Goal: Task Accomplishment & Management: Manage account settings

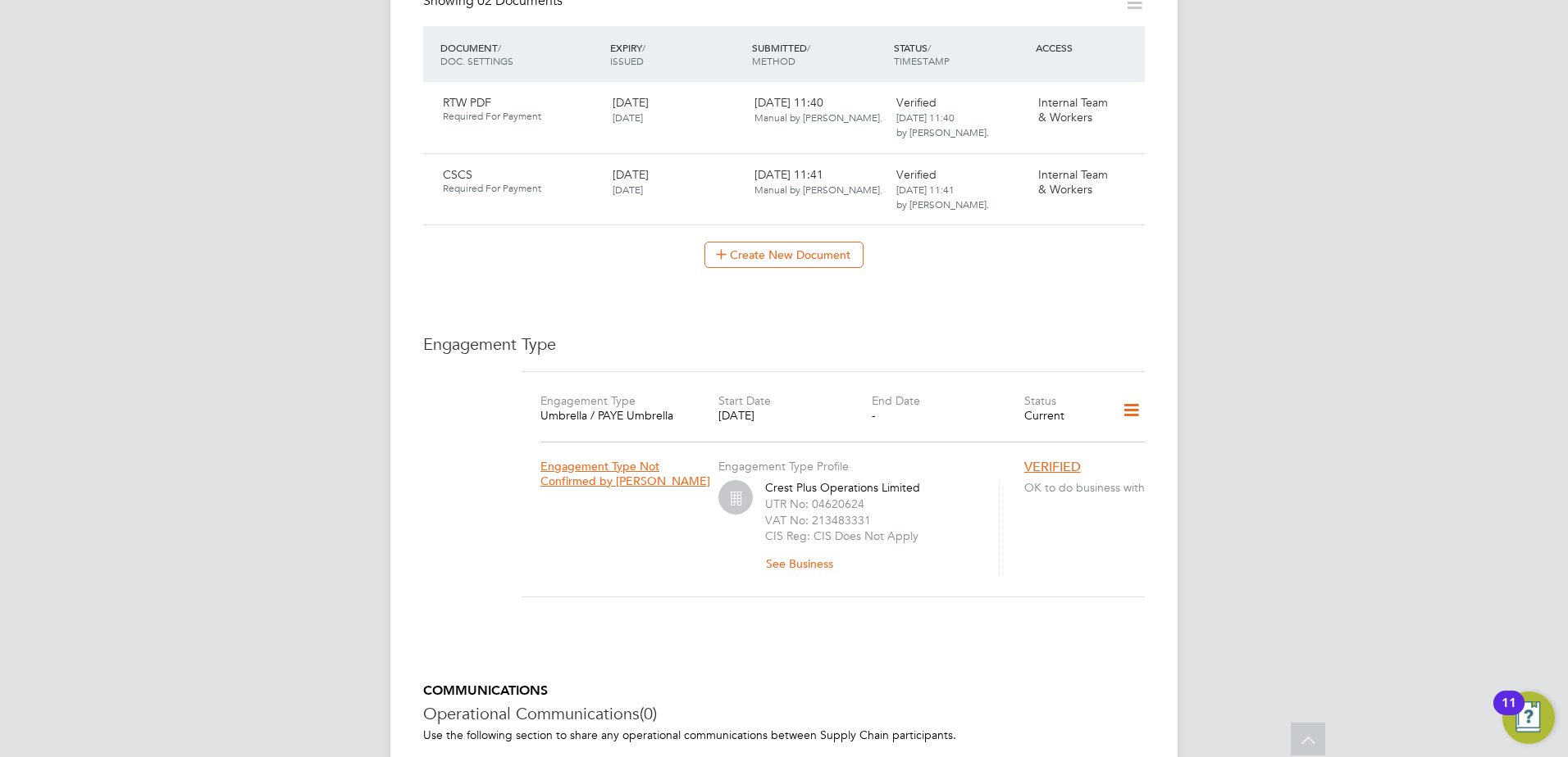
scroll to position [925, 0]
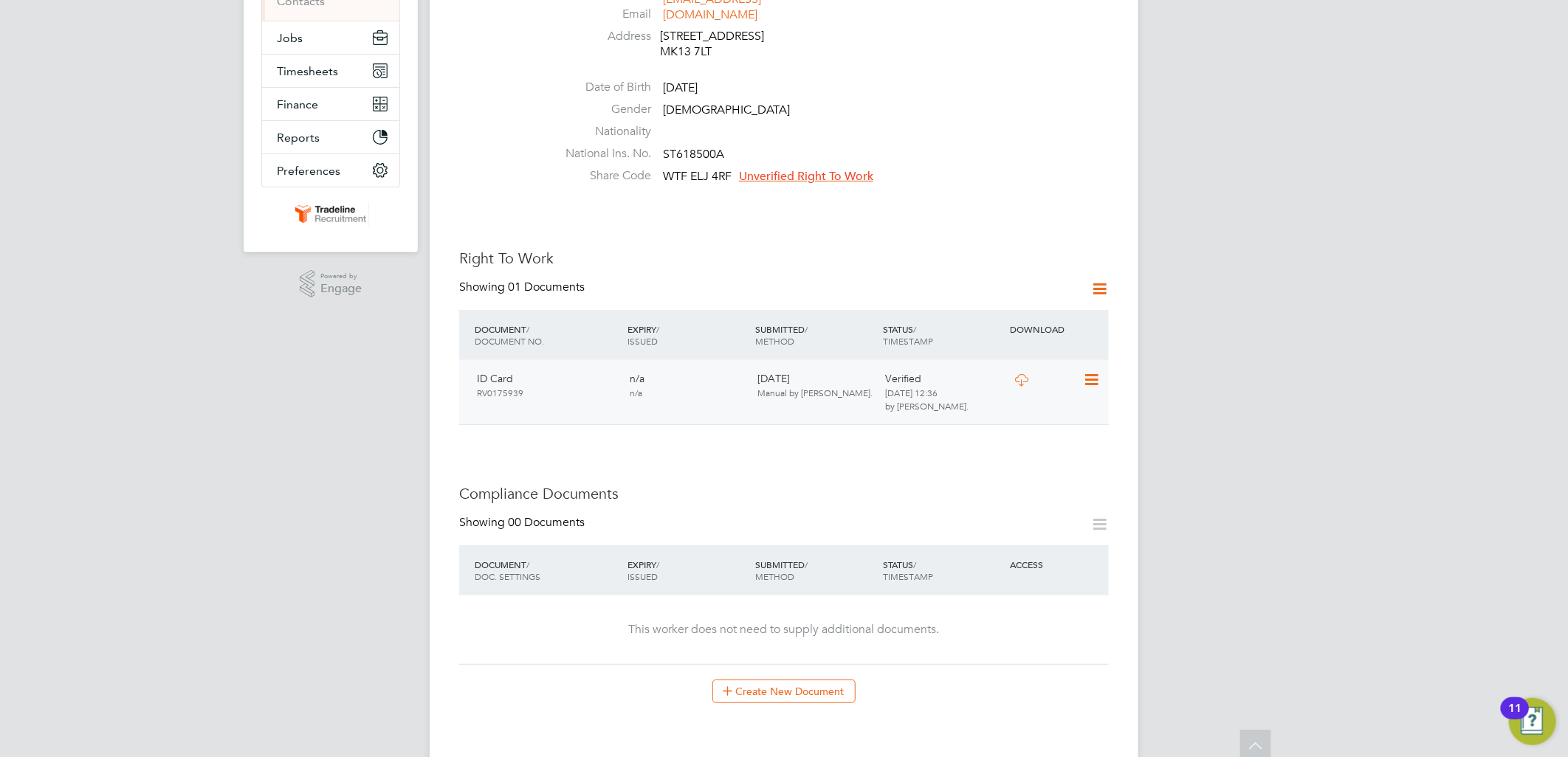
scroll to position [328, 0]
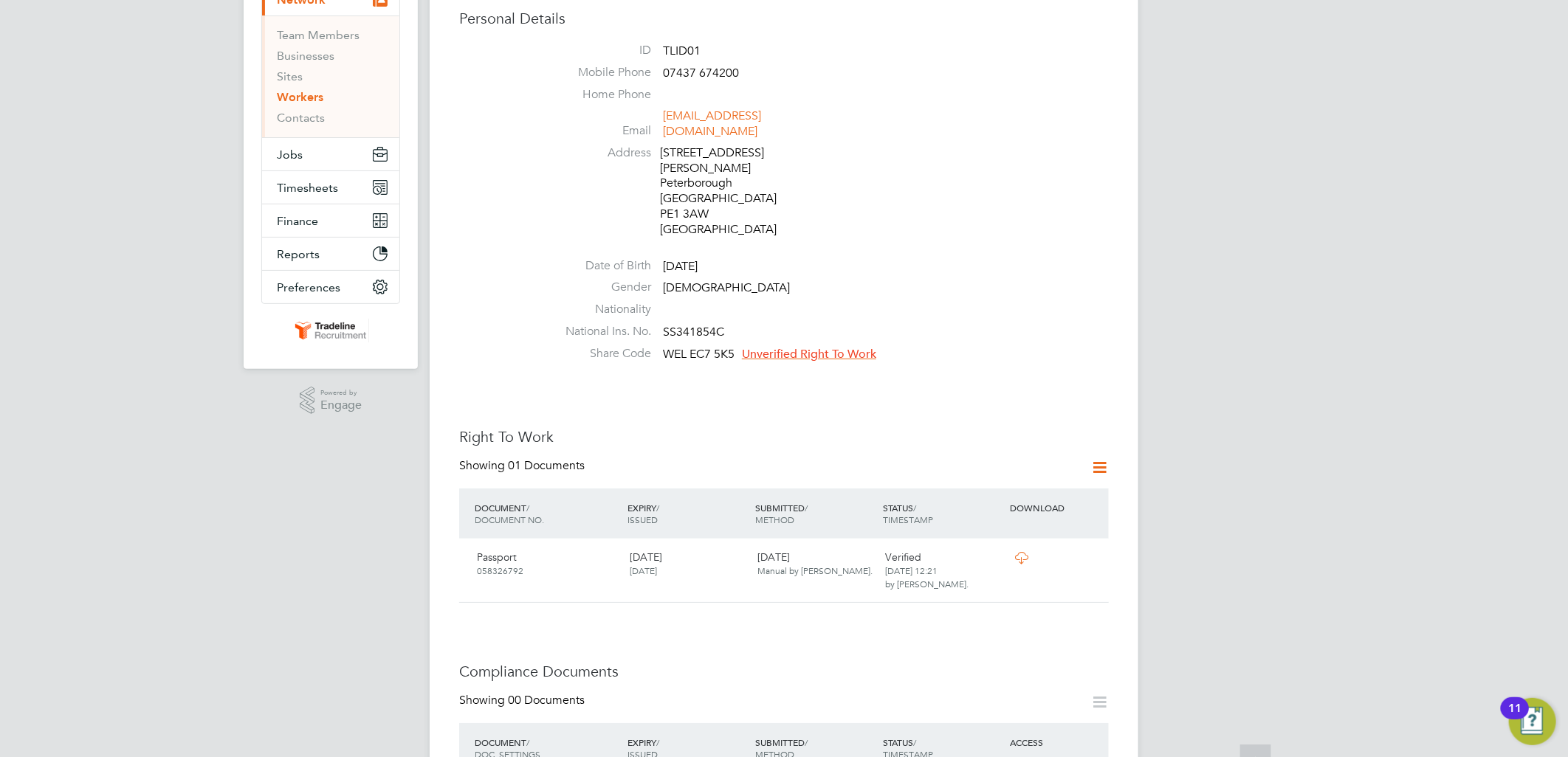
scroll to position [410, 0]
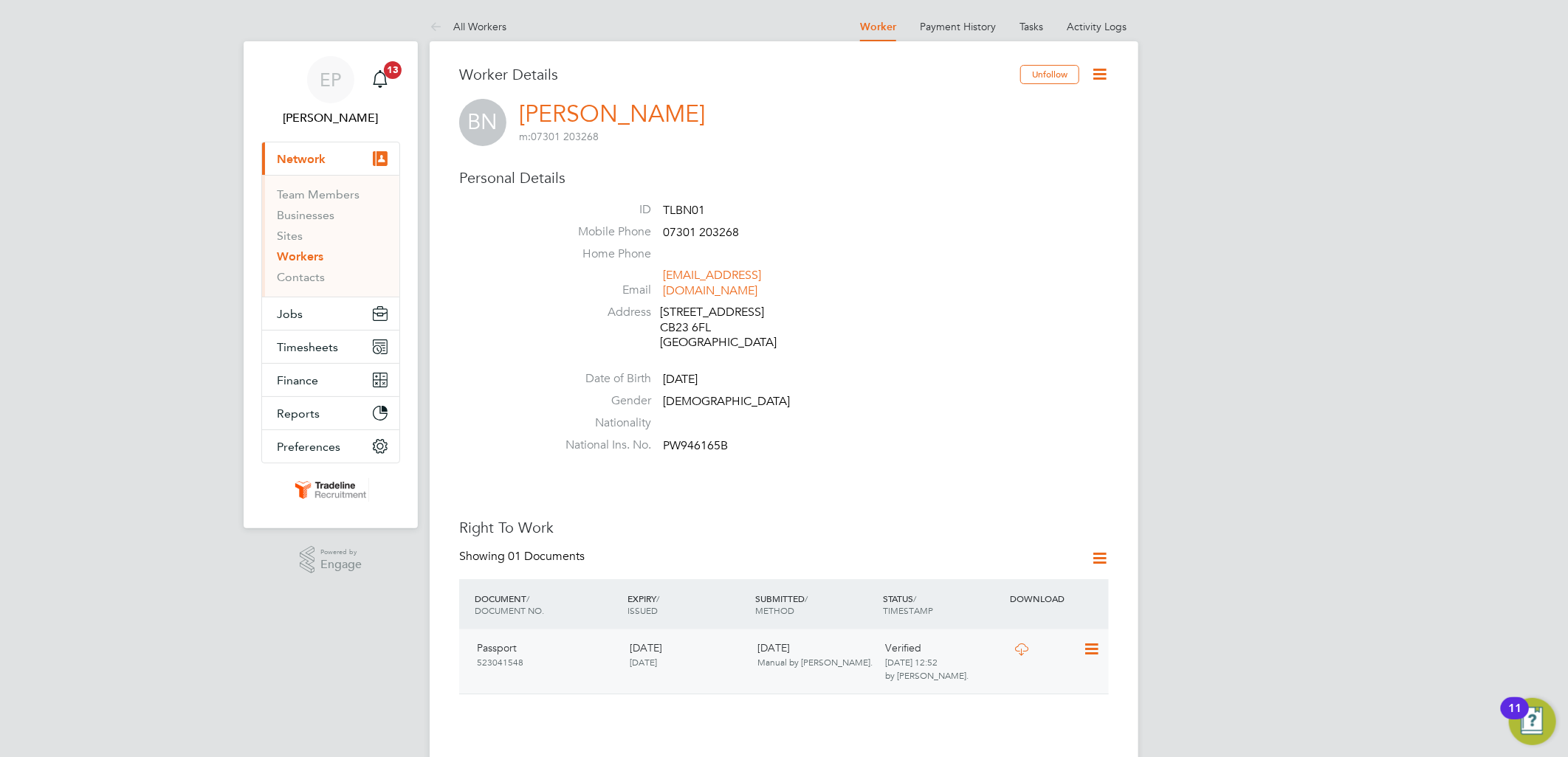
click at [1027, 644] on icon at bounding box center [1022, 650] width 18 height 12
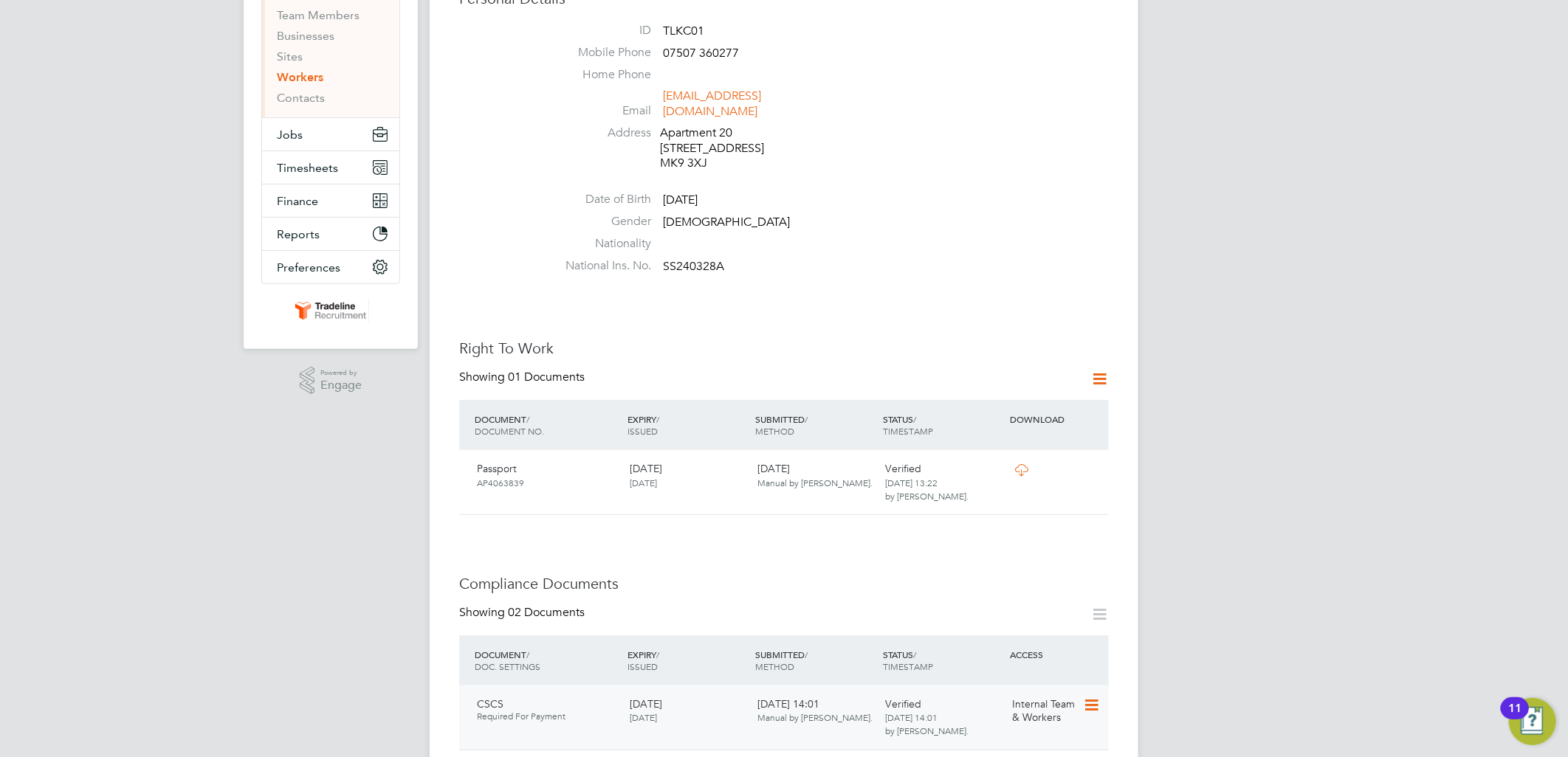
scroll to position [574, 0]
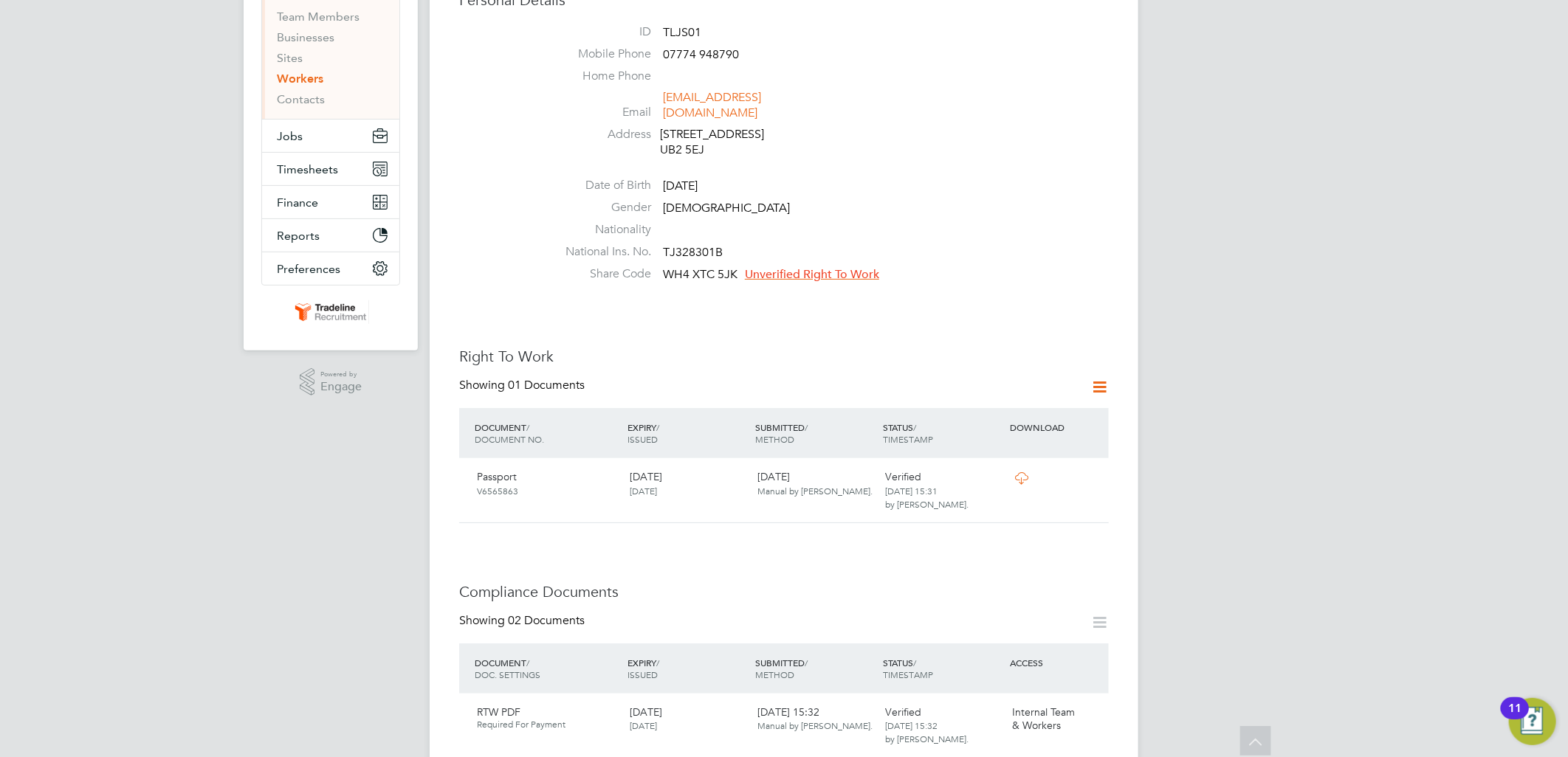
scroll to position [164, 0]
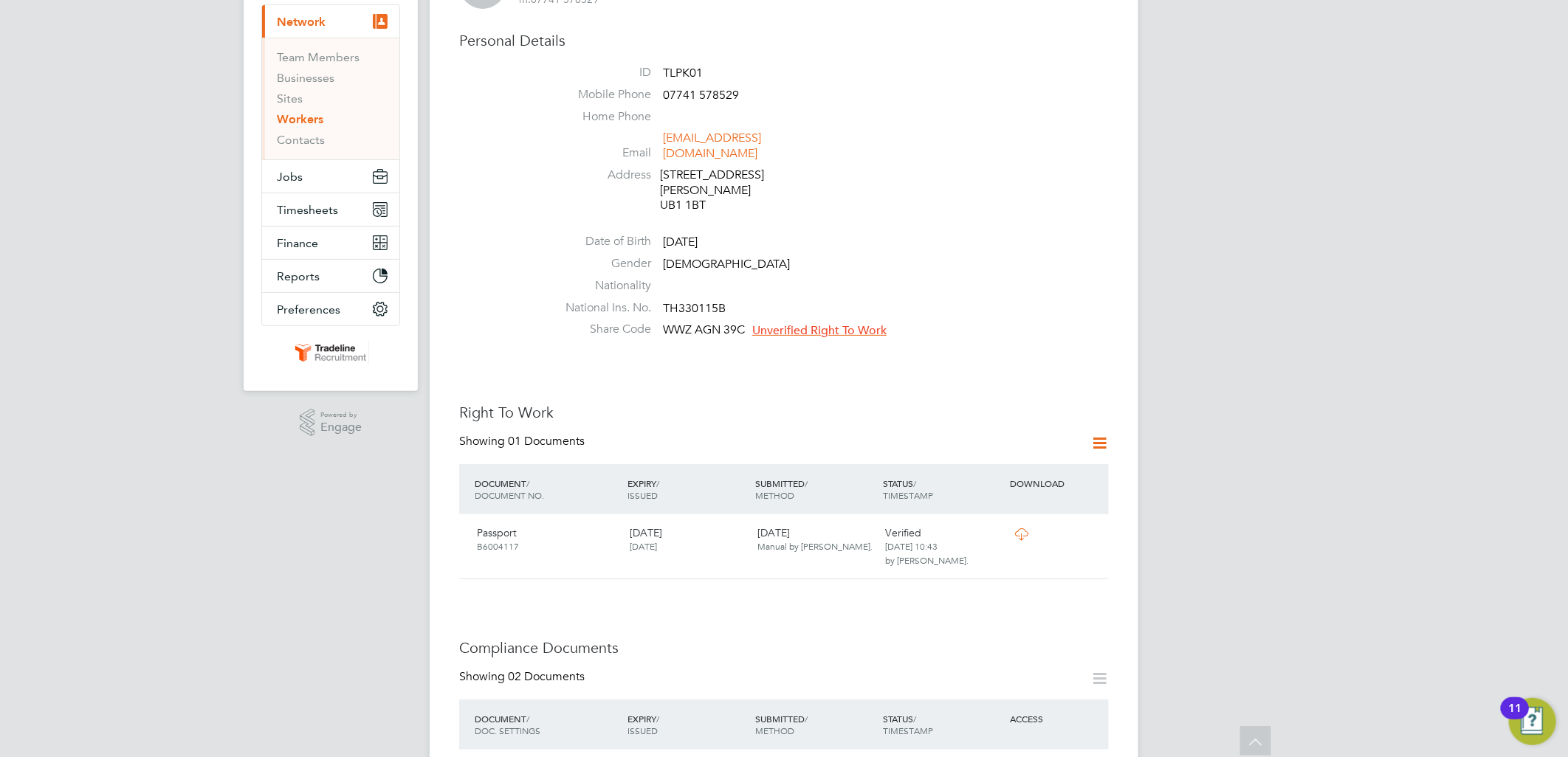
scroll to position [245, 0]
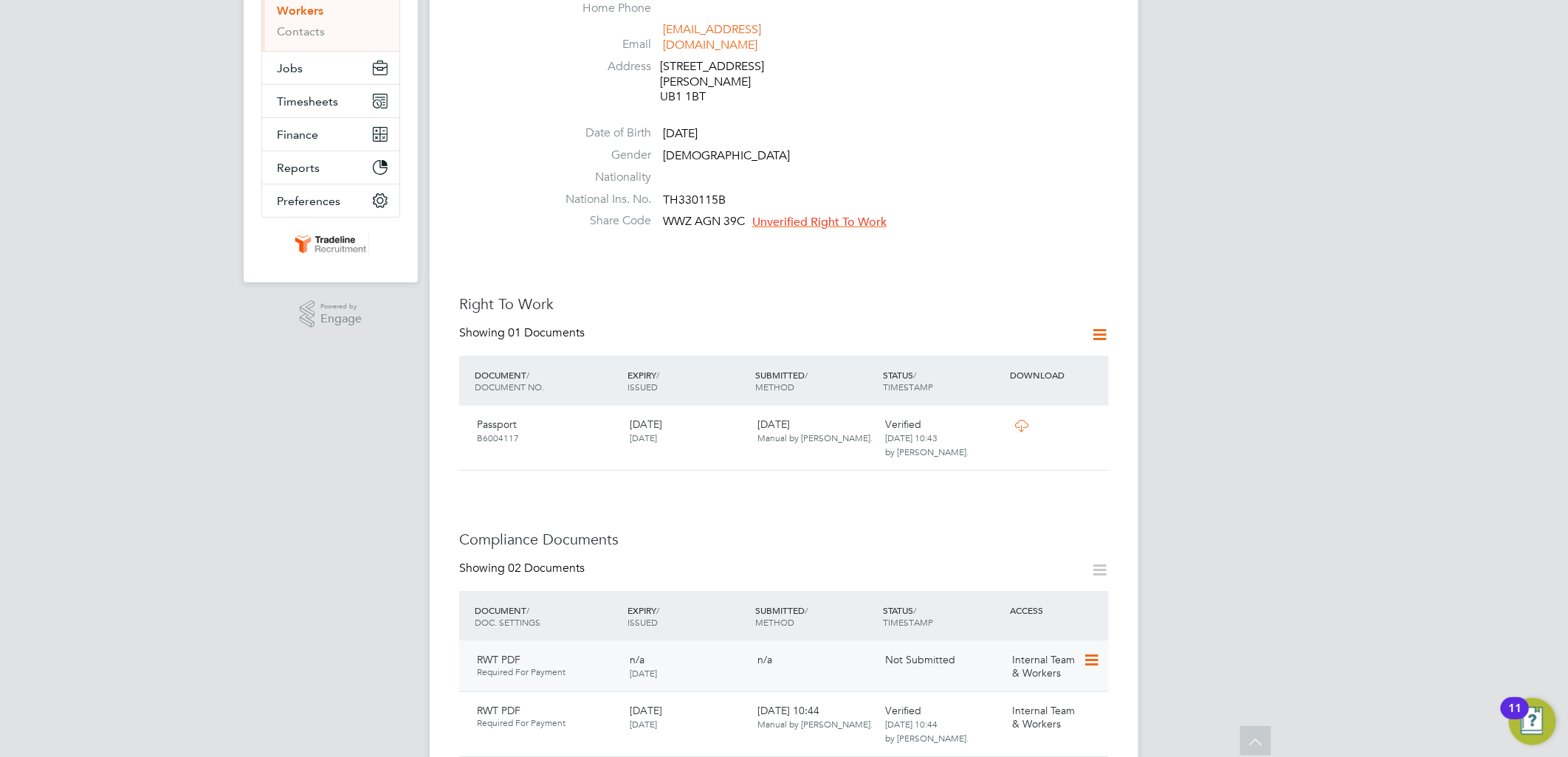
click at [1089, 652] on icon at bounding box center [1090, 660] width 15 height 17
click at [1033, 729] on li "Delete Document" at bounding box center [1044, 727] width 109 height 21
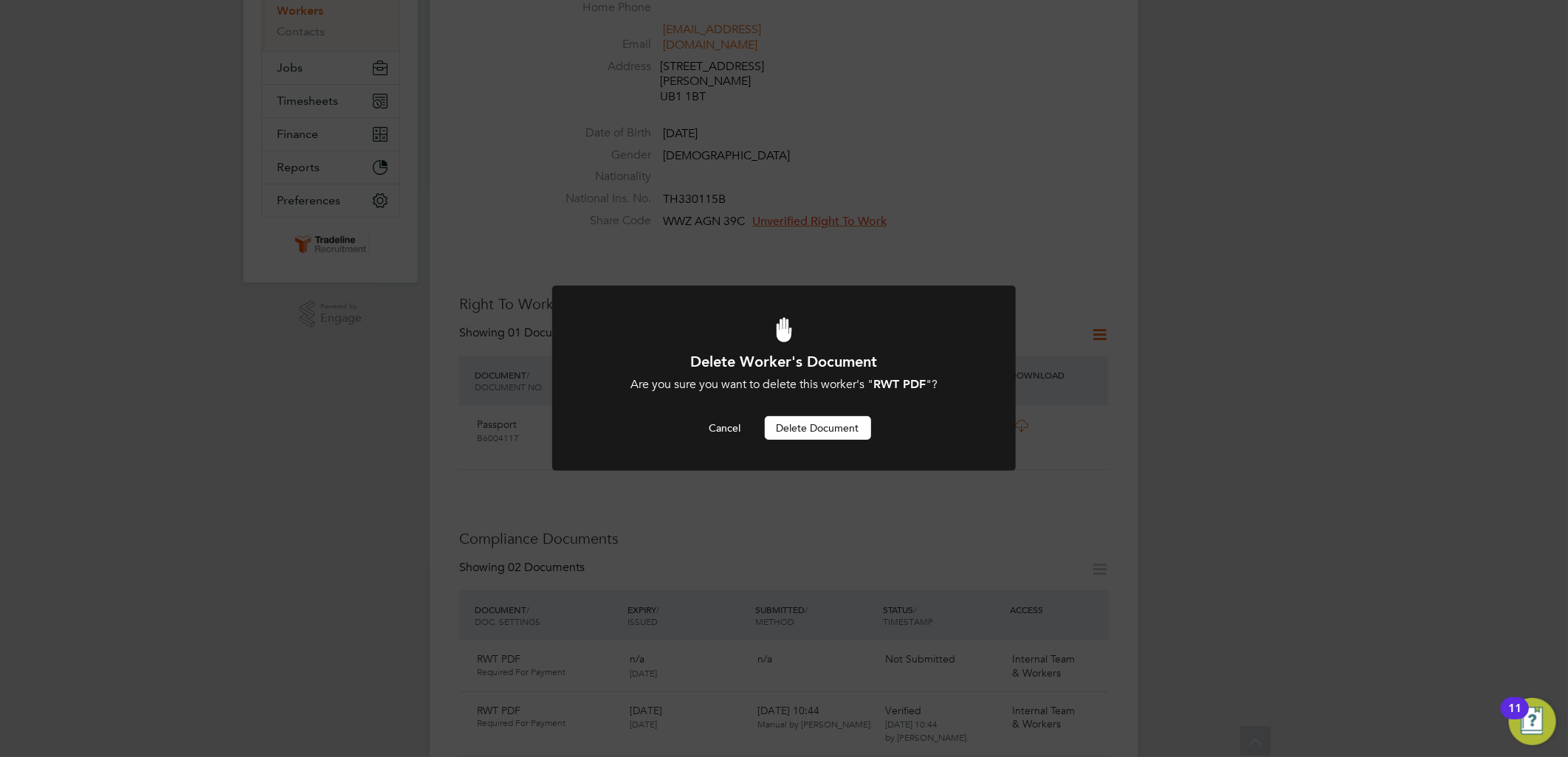
scroll to position [0, 0]
click at [822, 440] on div at bounding box center [784, 378] width 464 height 185
click at [823, 429] on button "Delete Document" at bounding box center [817, 428] width 107 height 24
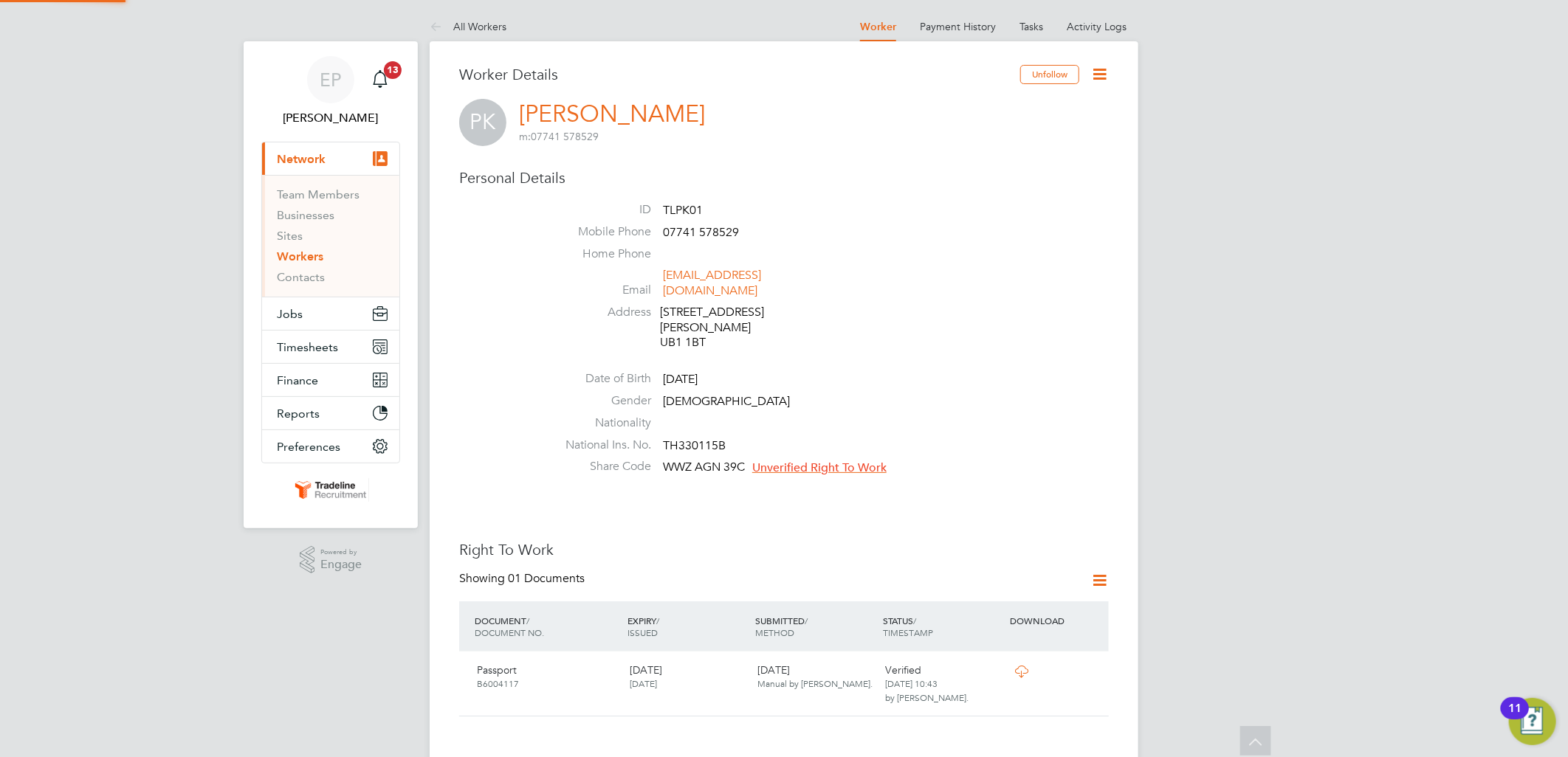
scroll to position [245, 0]
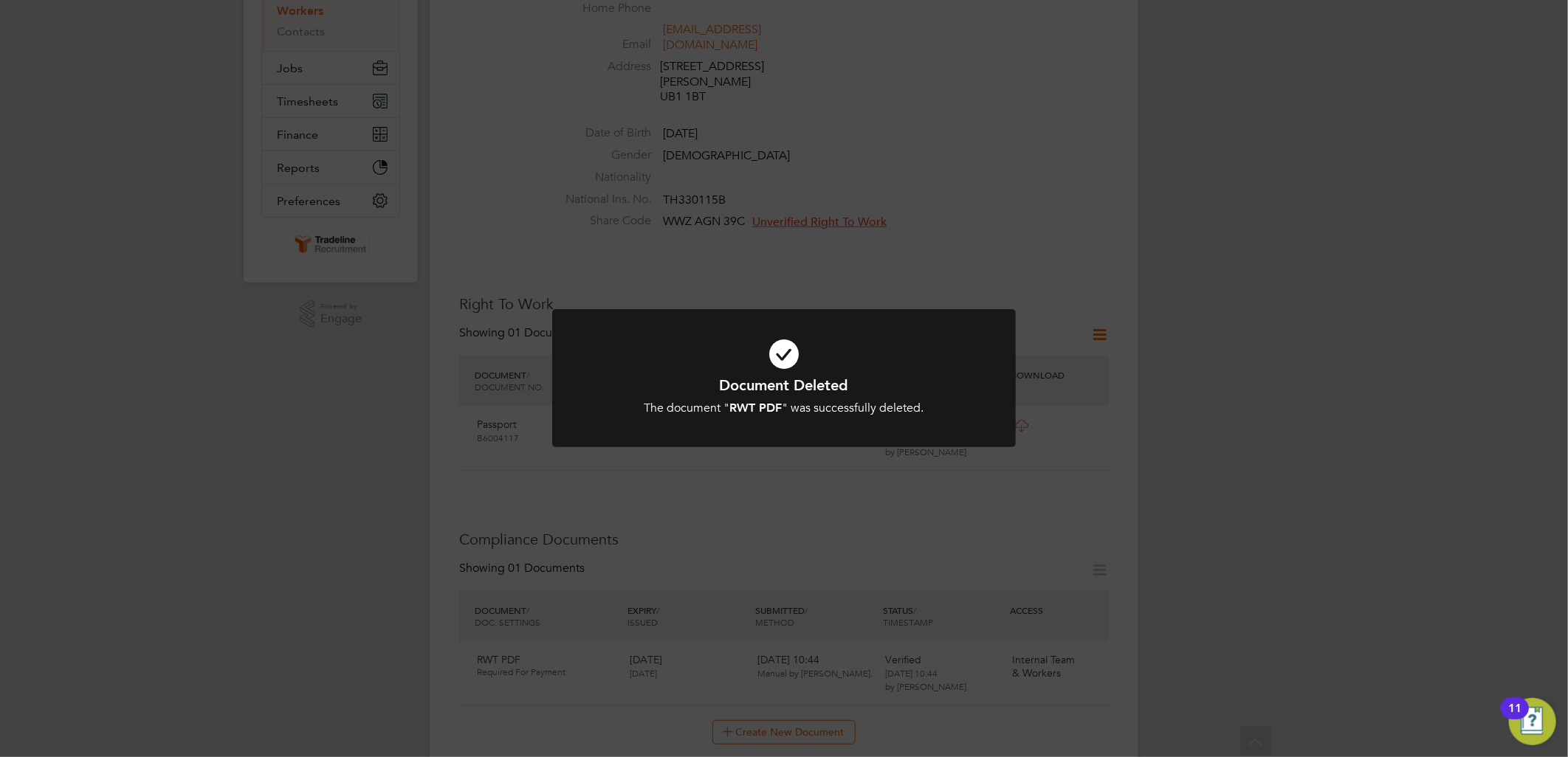
click at [794, 425] on div at bounding box center [784, 378] width 464 height 138
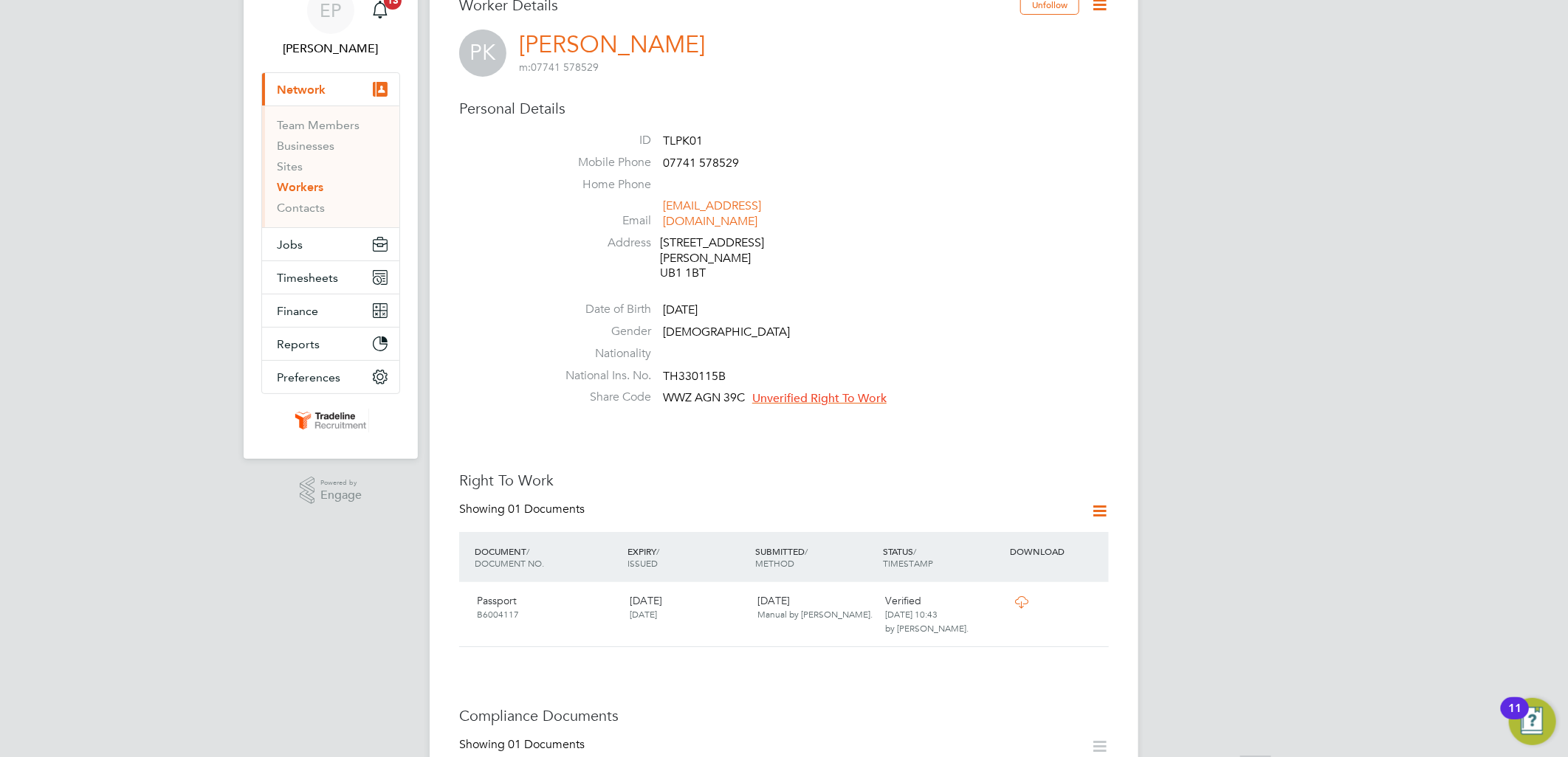
scroll to position [164, 0]
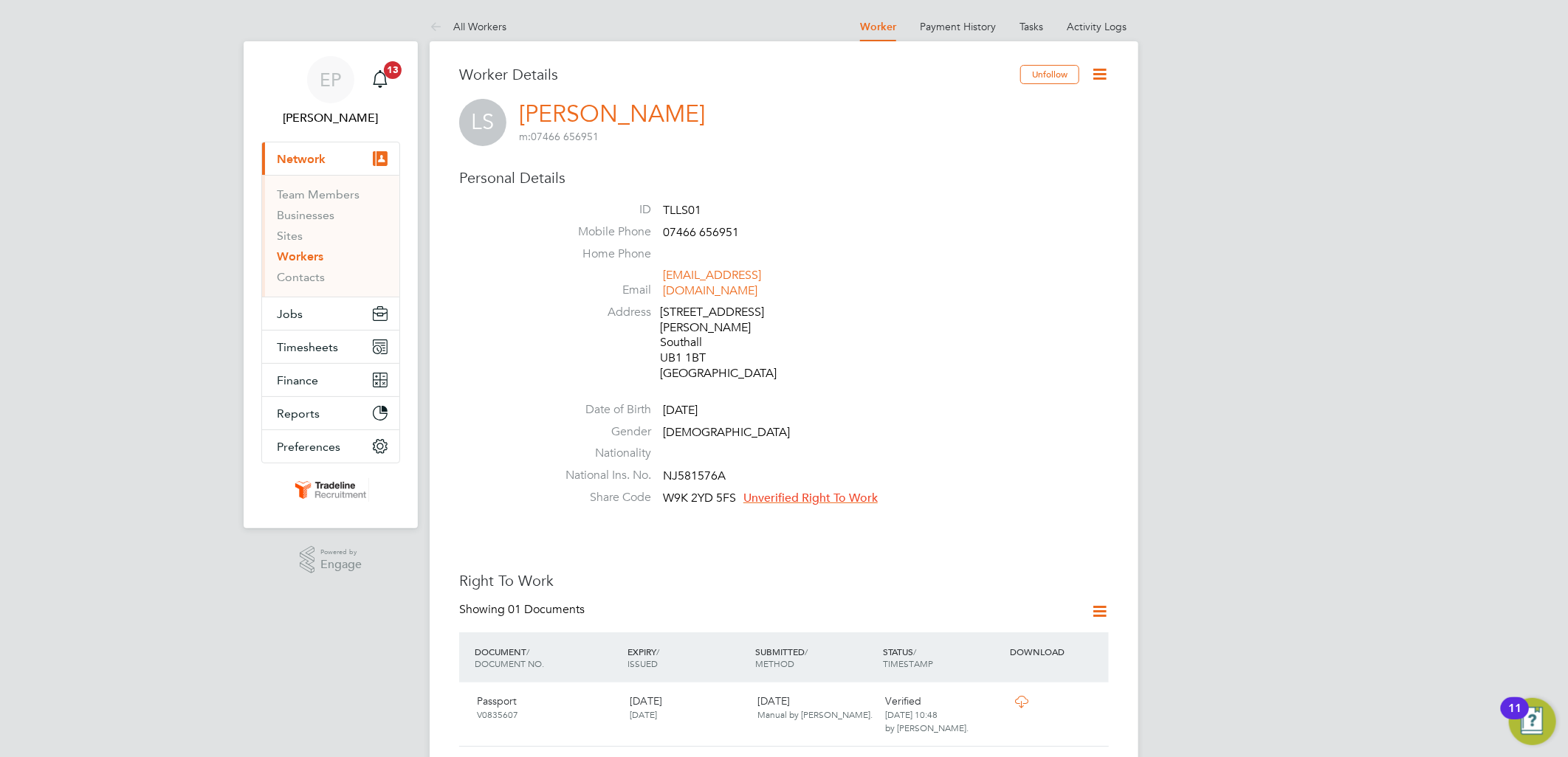
scroll to position [82, 0]
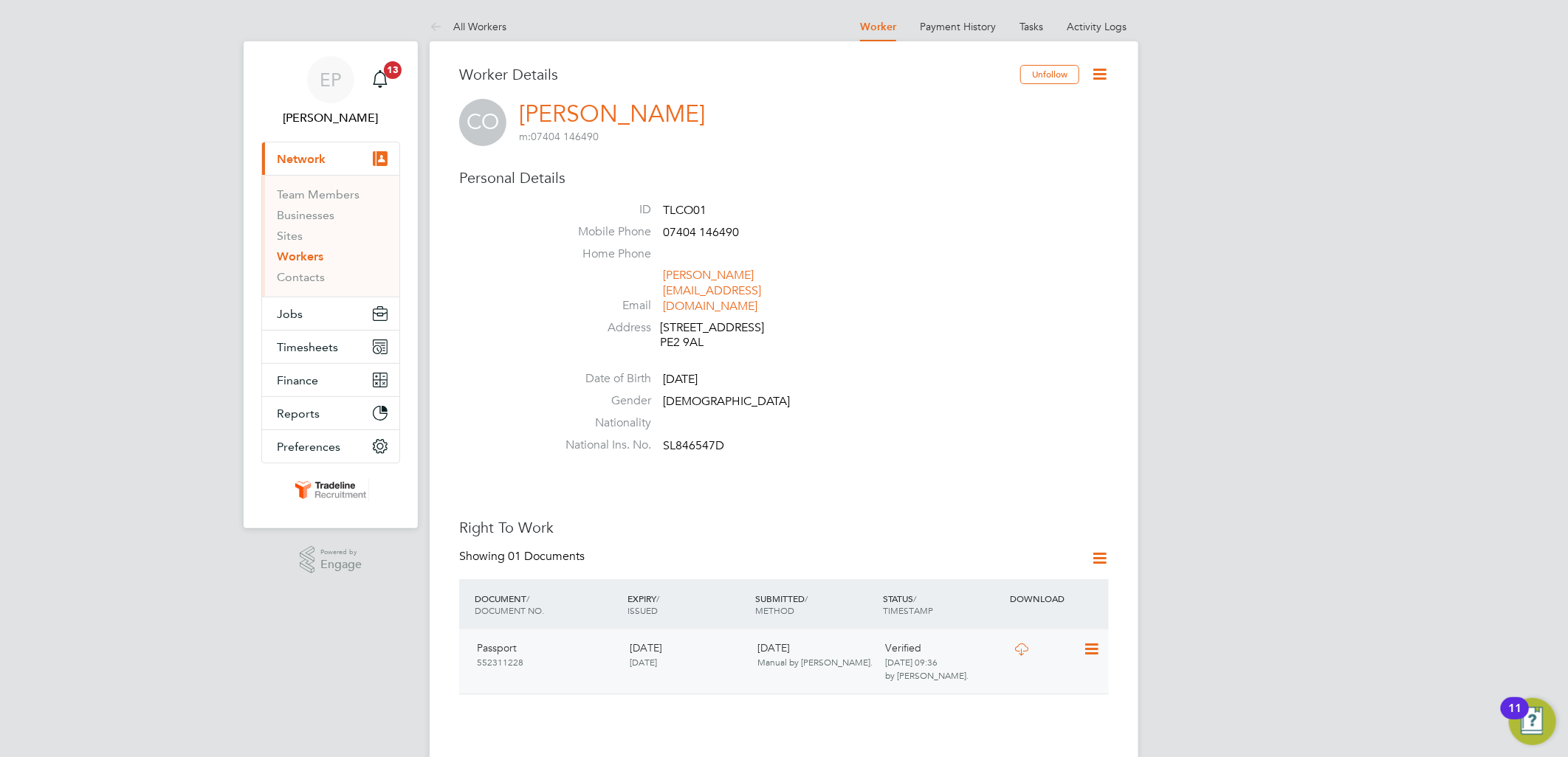
click at [1022, 644] on icon at bounding box center [1022, 650] width 18 height 12
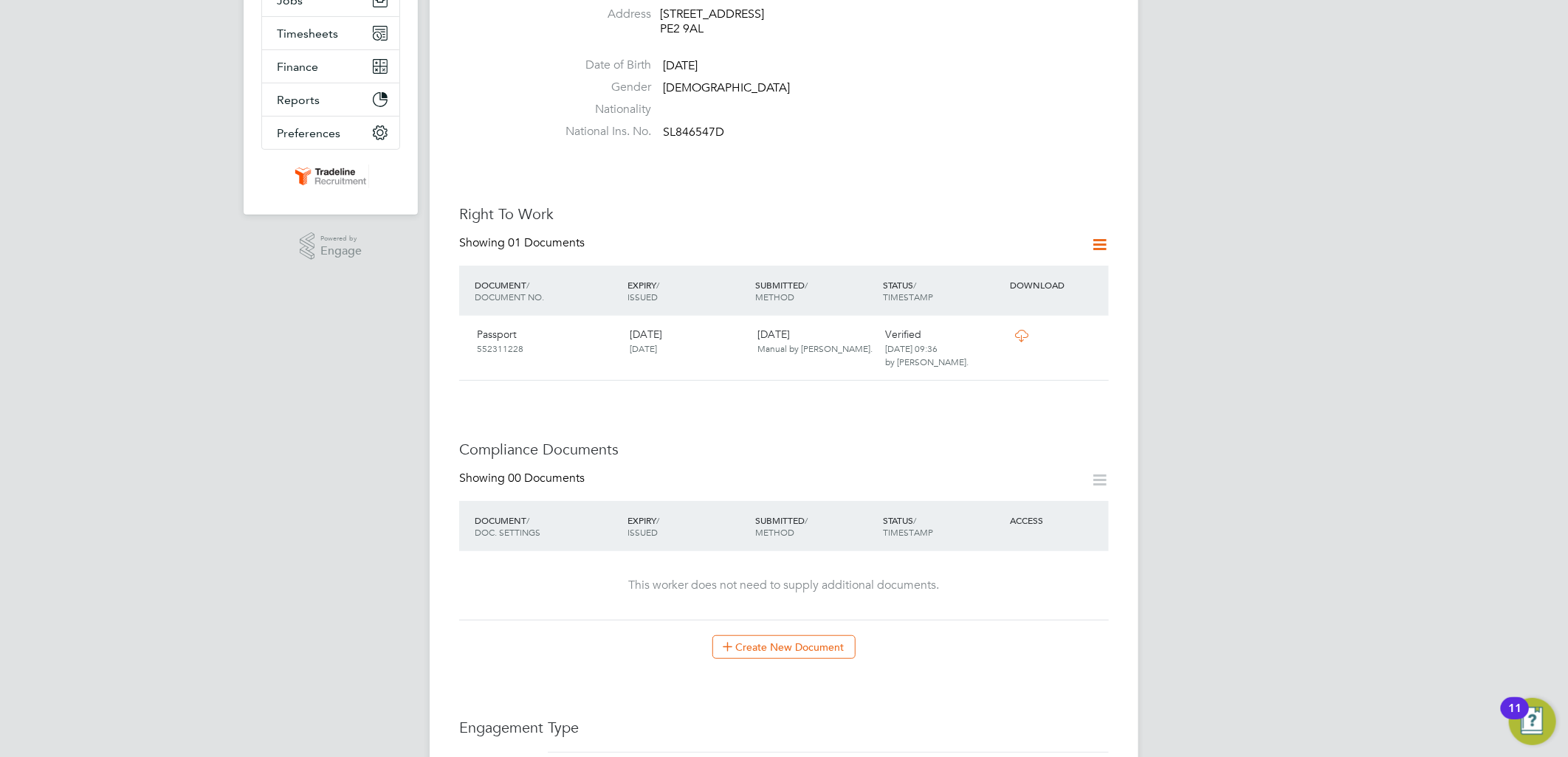
scroll to position [328, 0]
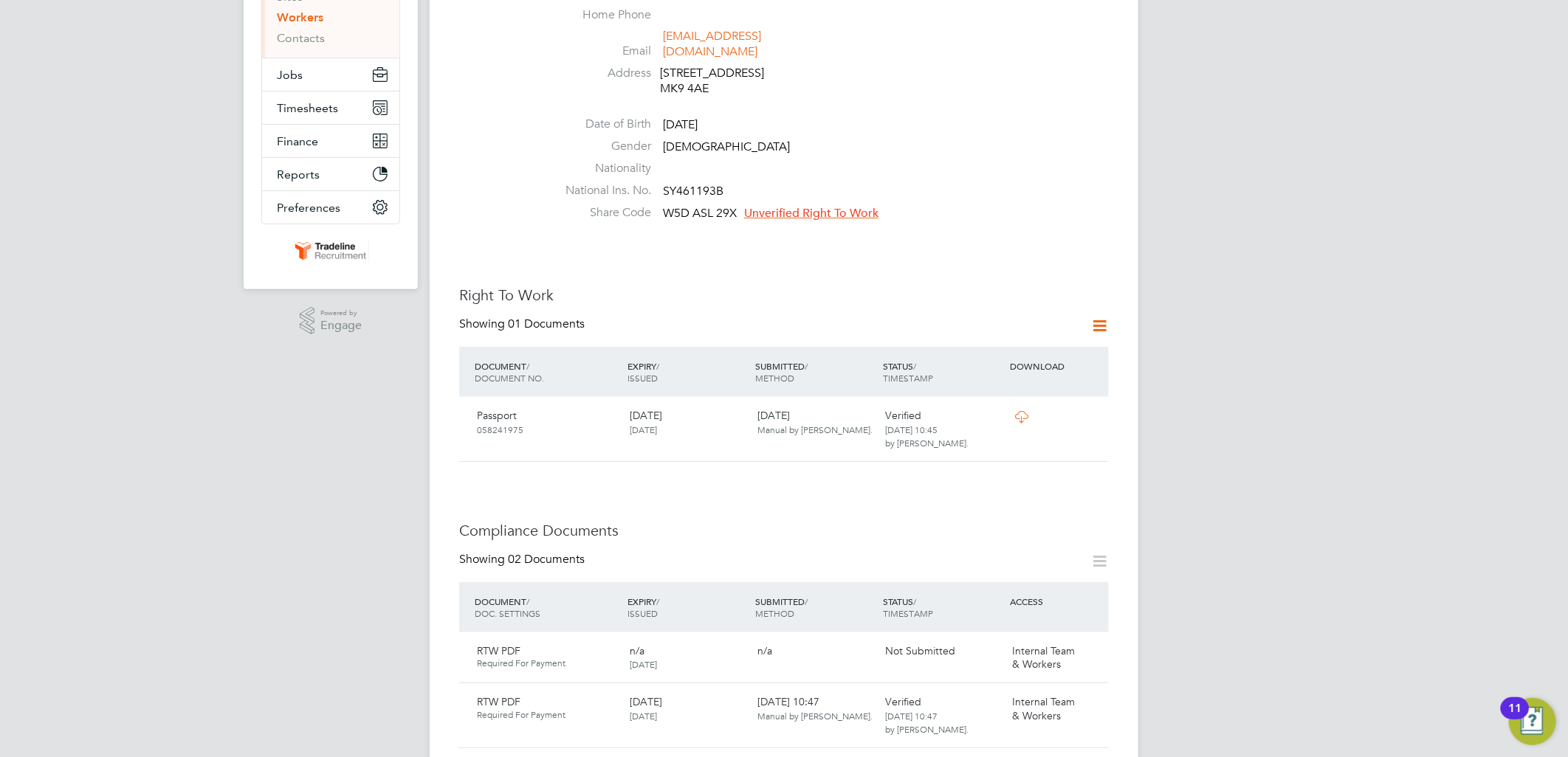
scroll to position [328, 0]
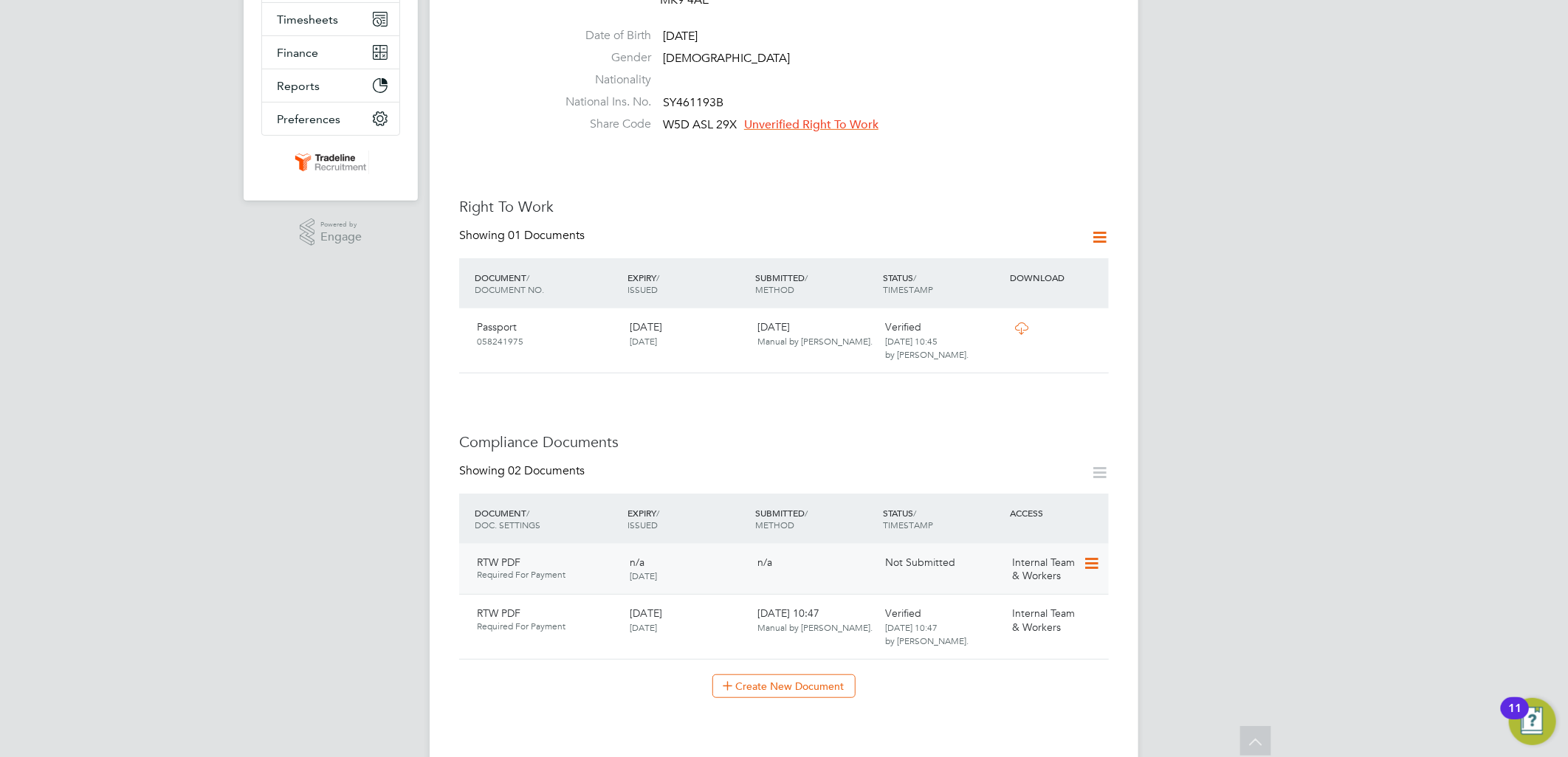
click at [1093, 555] on icon at bounding box center [1090, 564] width 15 height 17
click at [1004, 645] on li "Delete Document" at bounding box center [1044, 645] width 109 height 21
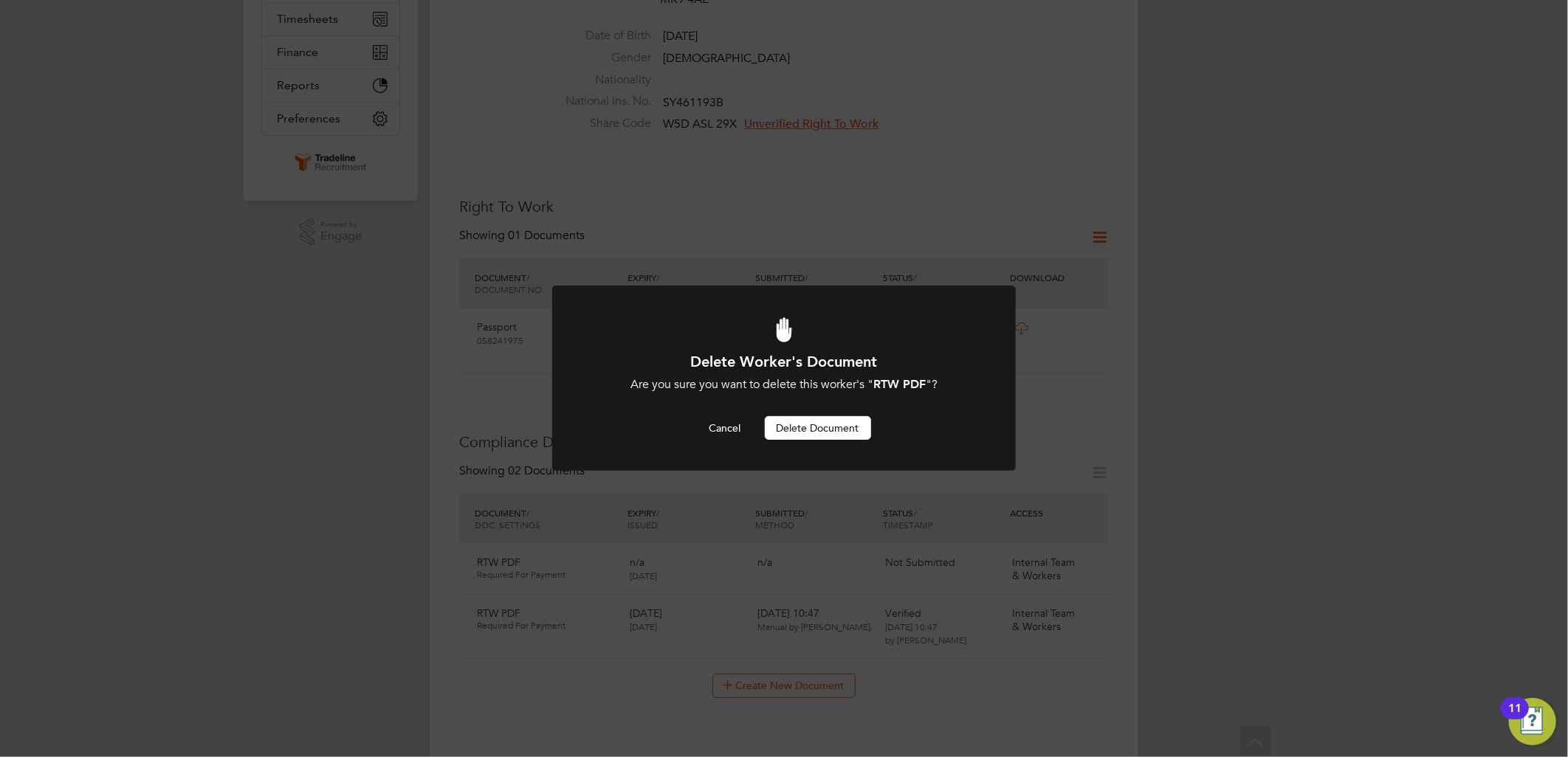
click at [838, 437] on button "Delete Document" at bounding box center [817, 428] width 107 height 24
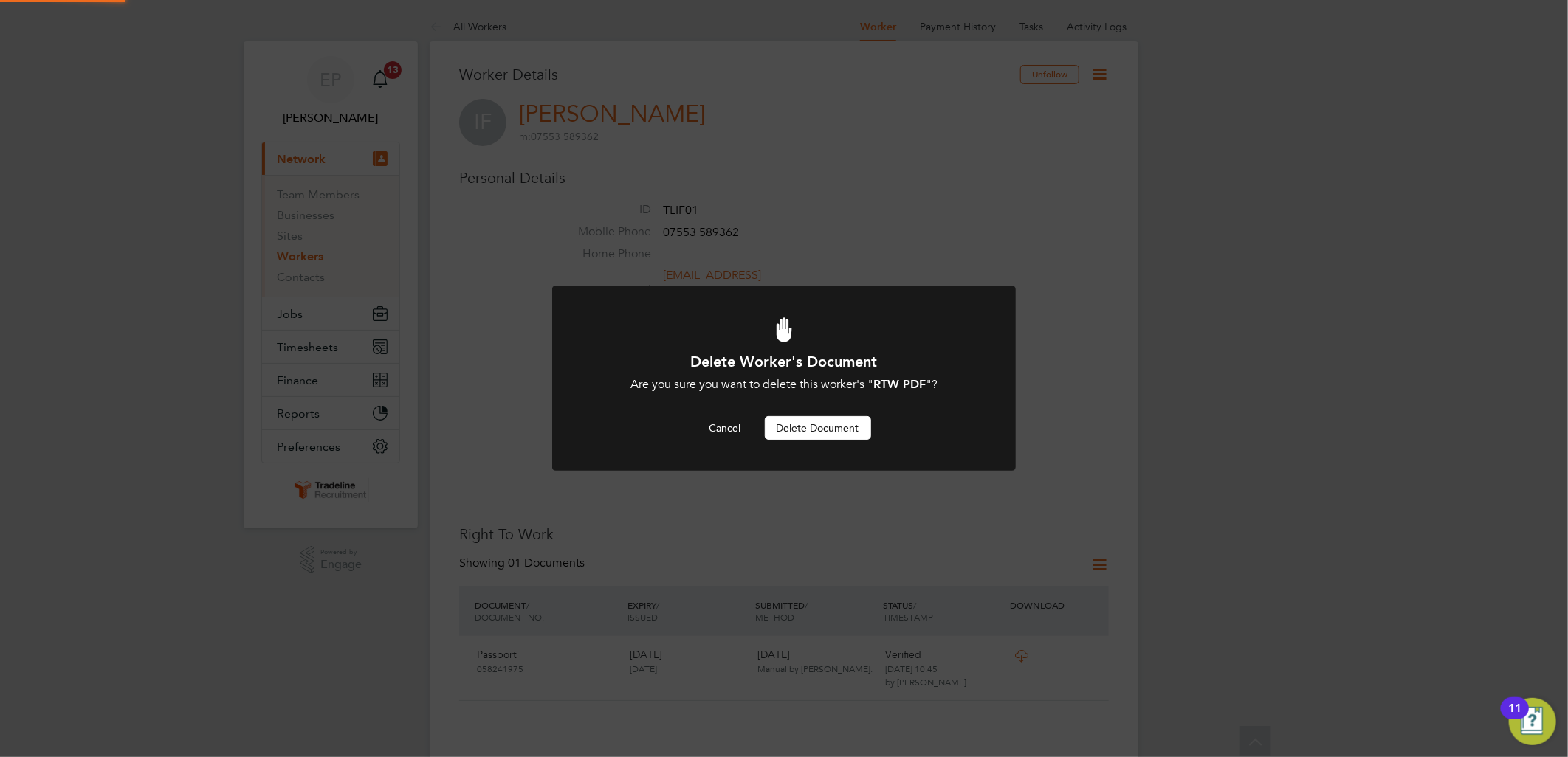
scroll to position [328, 0]
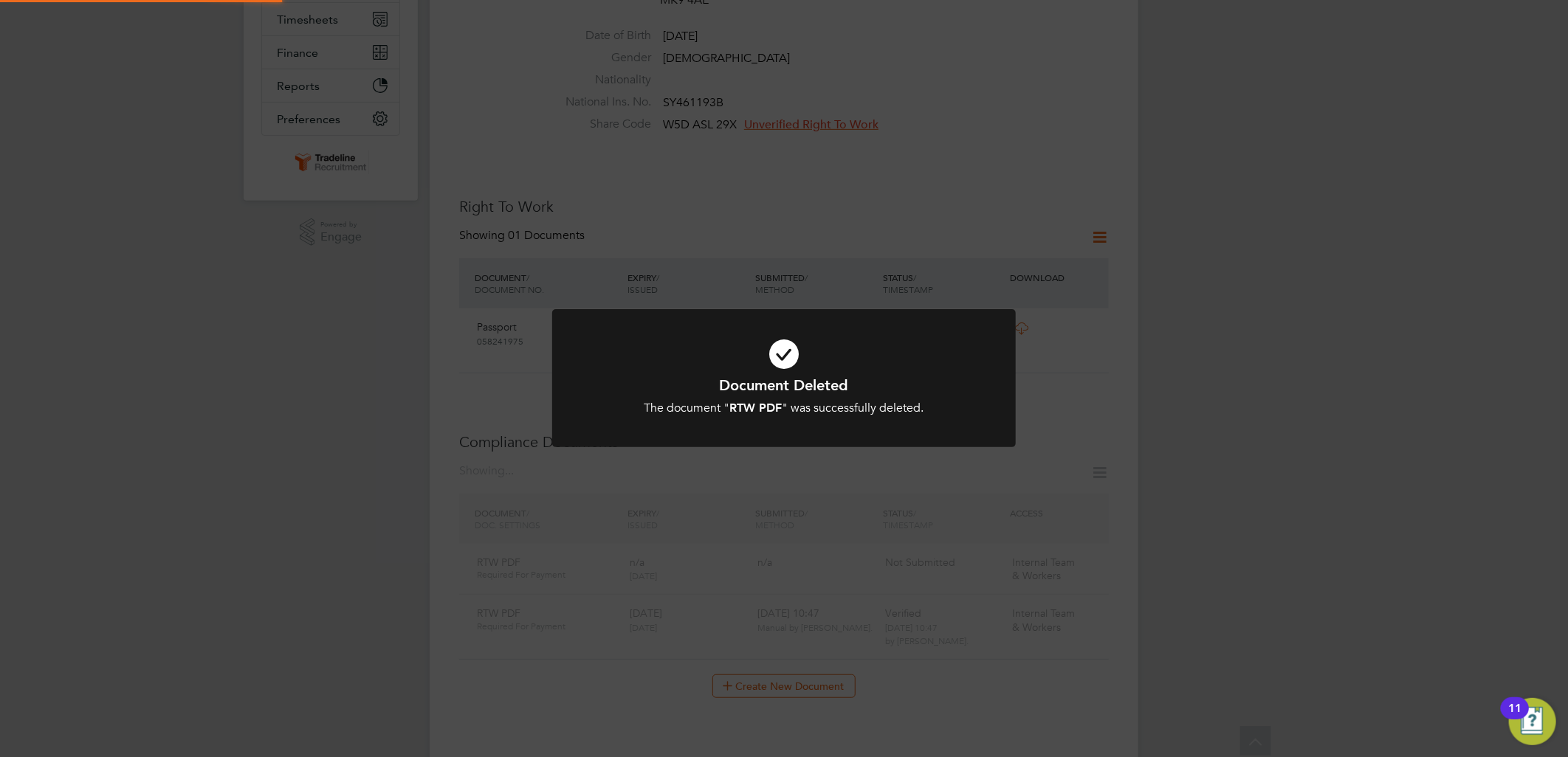
click at [836, 418] on div at bounding box center [784, 378] width 464 height 138
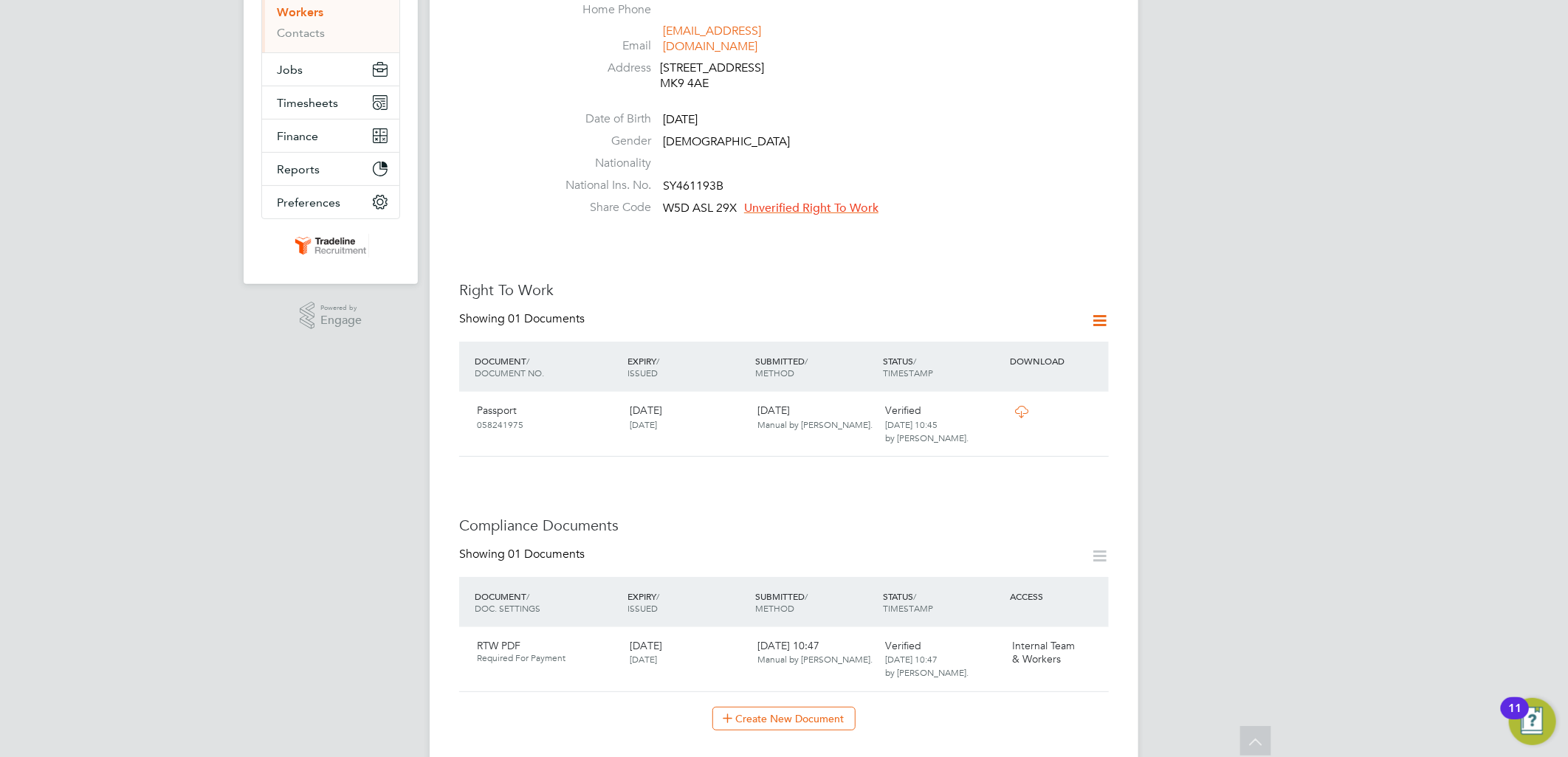
scroll to position [82, 0]
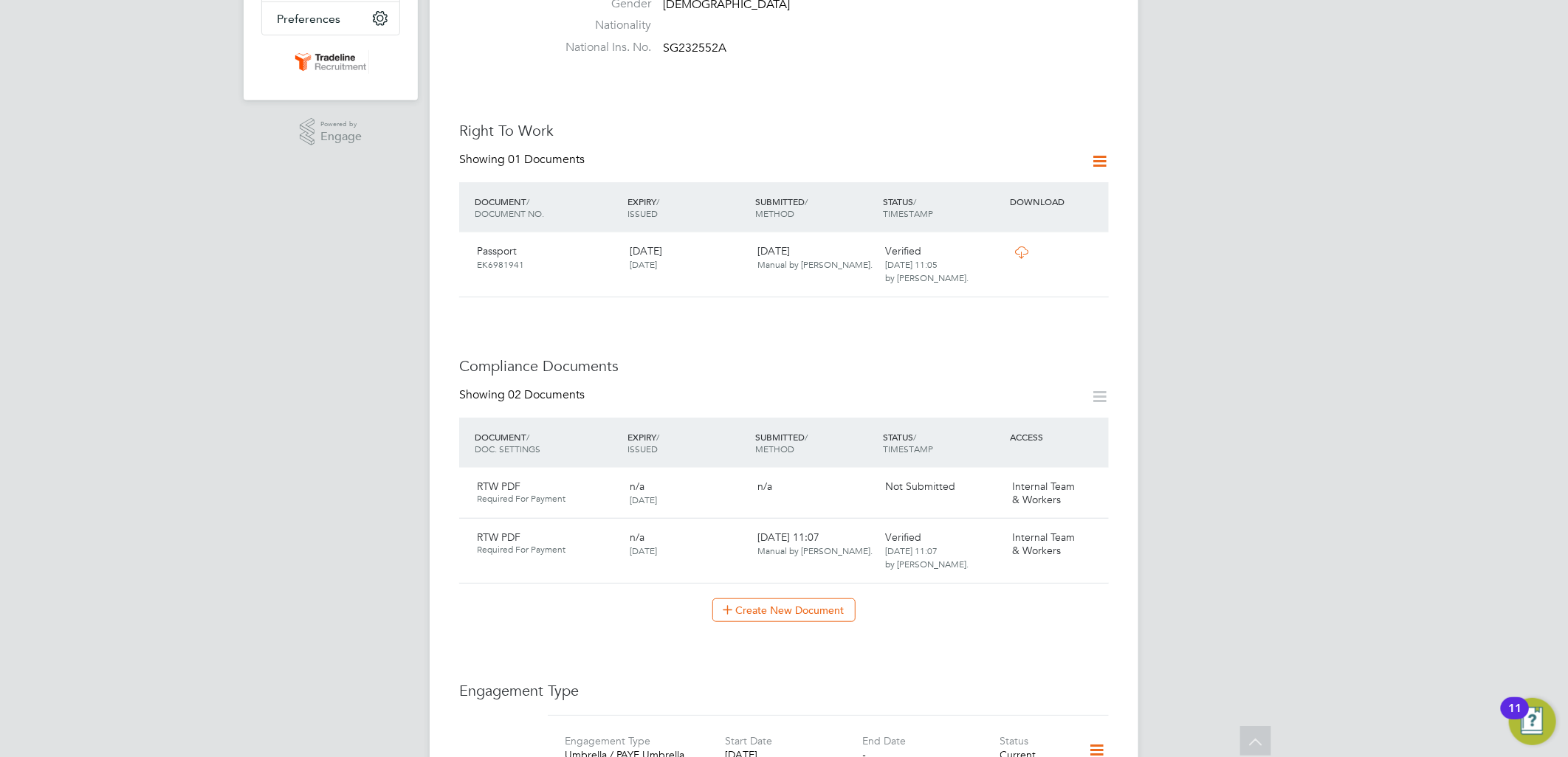
scroll to position [574, 0]
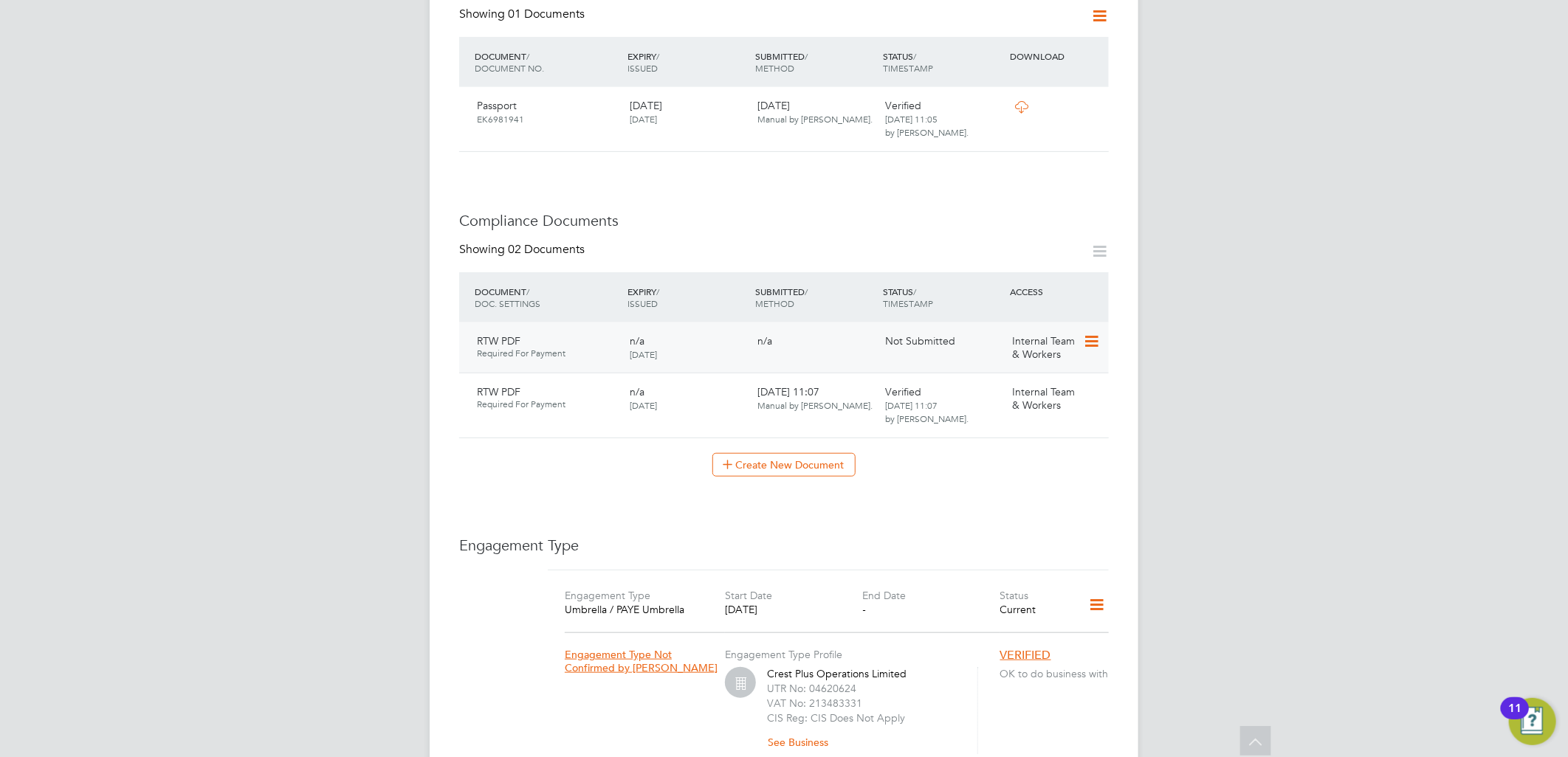
click at [1089, 333] on icon at bounding box center [1090, 341] width 15 height 17
click at [1013, 407] on li "Delete Document" at bounding box center [1044, 407] width 109 height 21
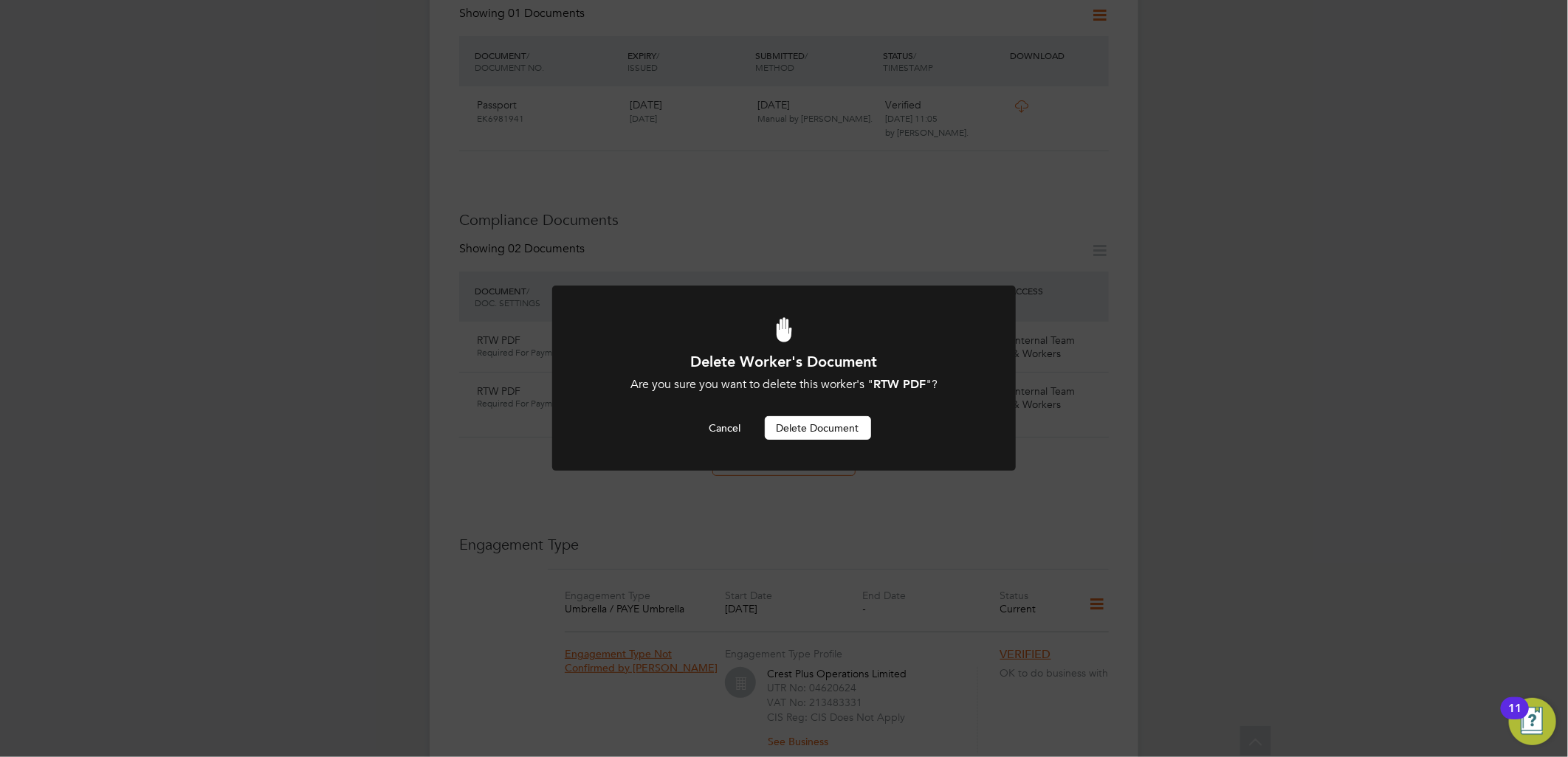
click at [806, 423] on button "Delete Document" at bounding box center [817, 428] width 107 height 24
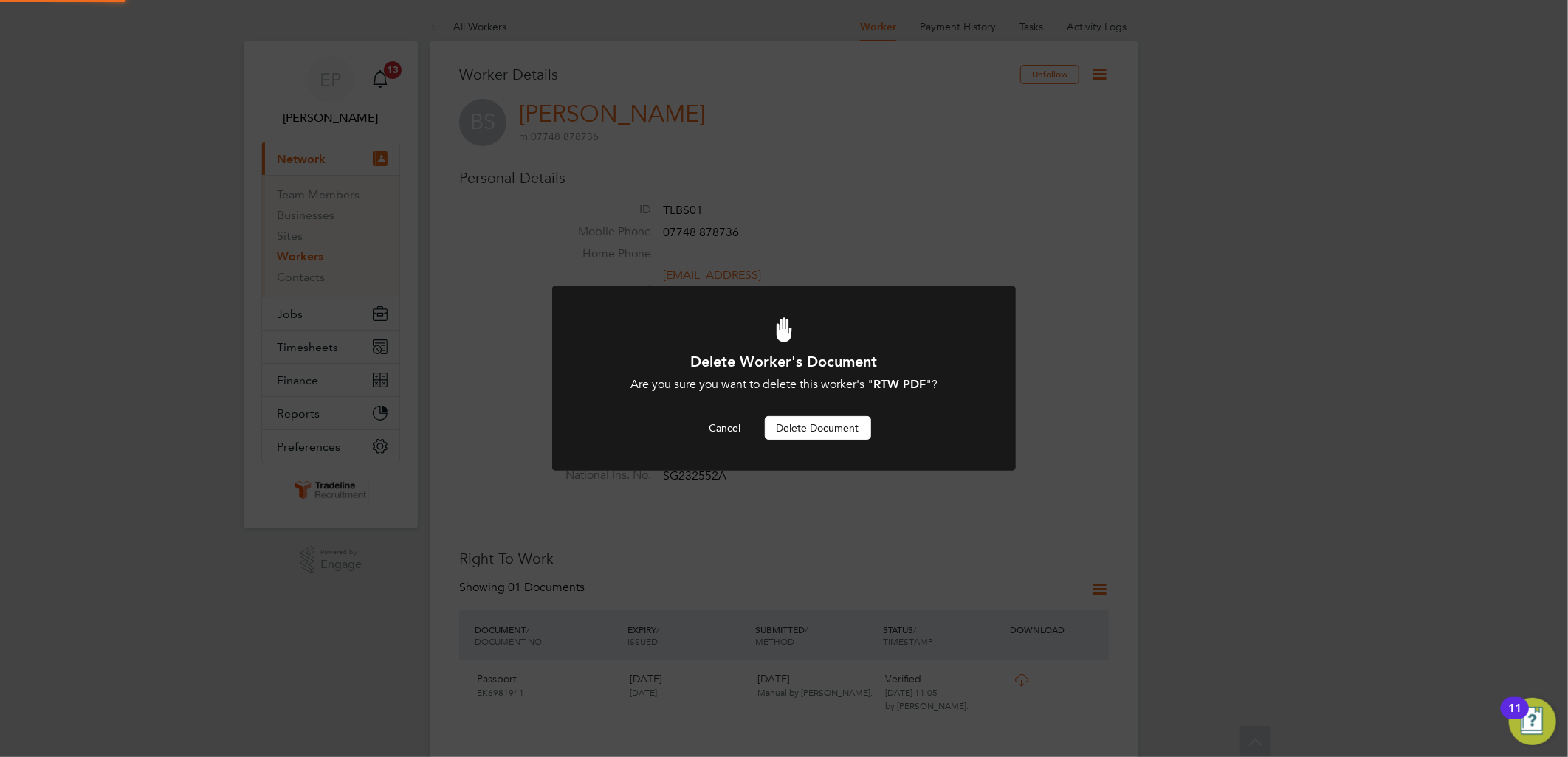
scroll to position [574, 0]
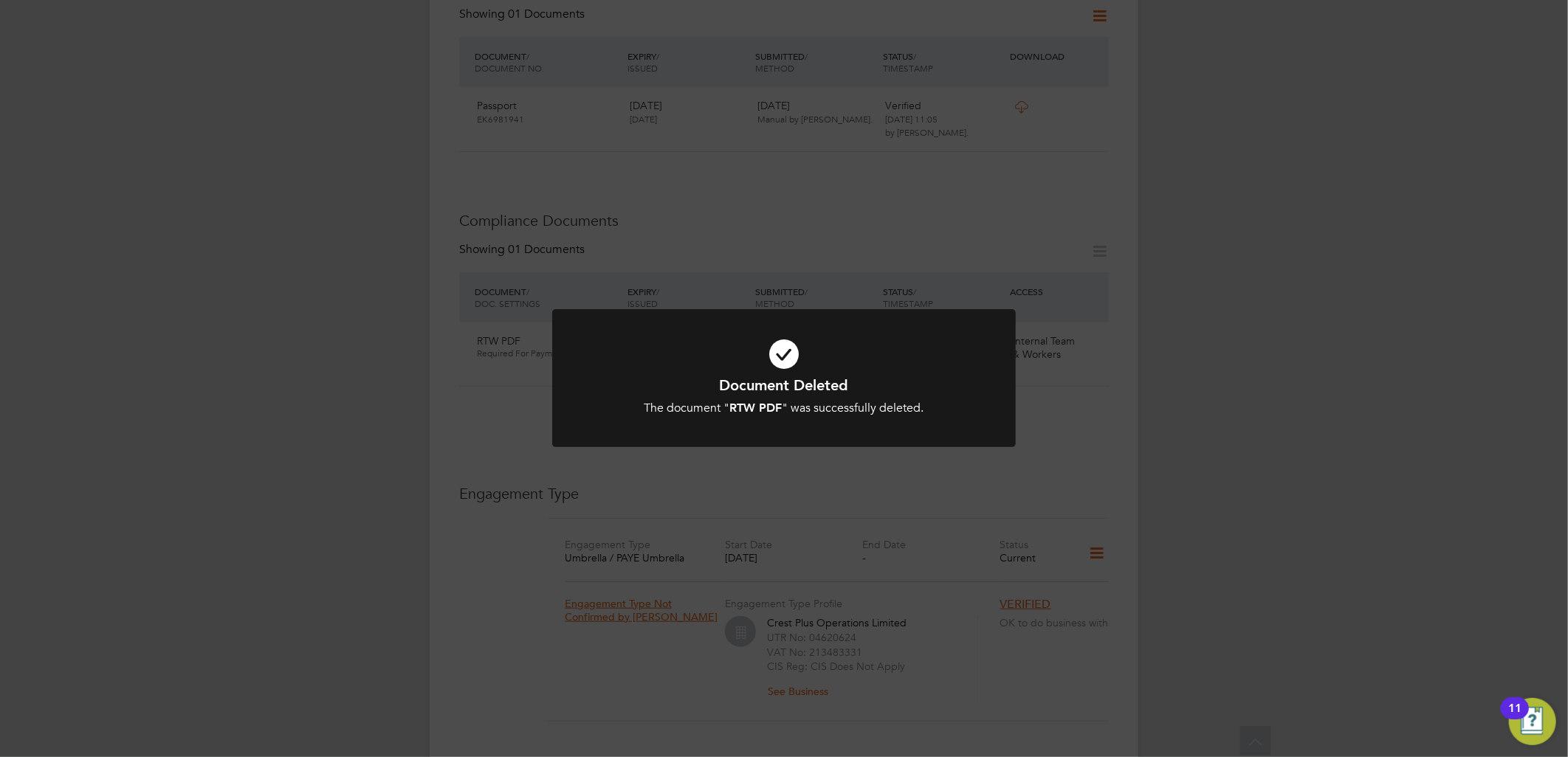
click at [798, 404] on div "The document " RTW PDF " was successfully deleted." at bounding box center [784, 408] width 384 height 16
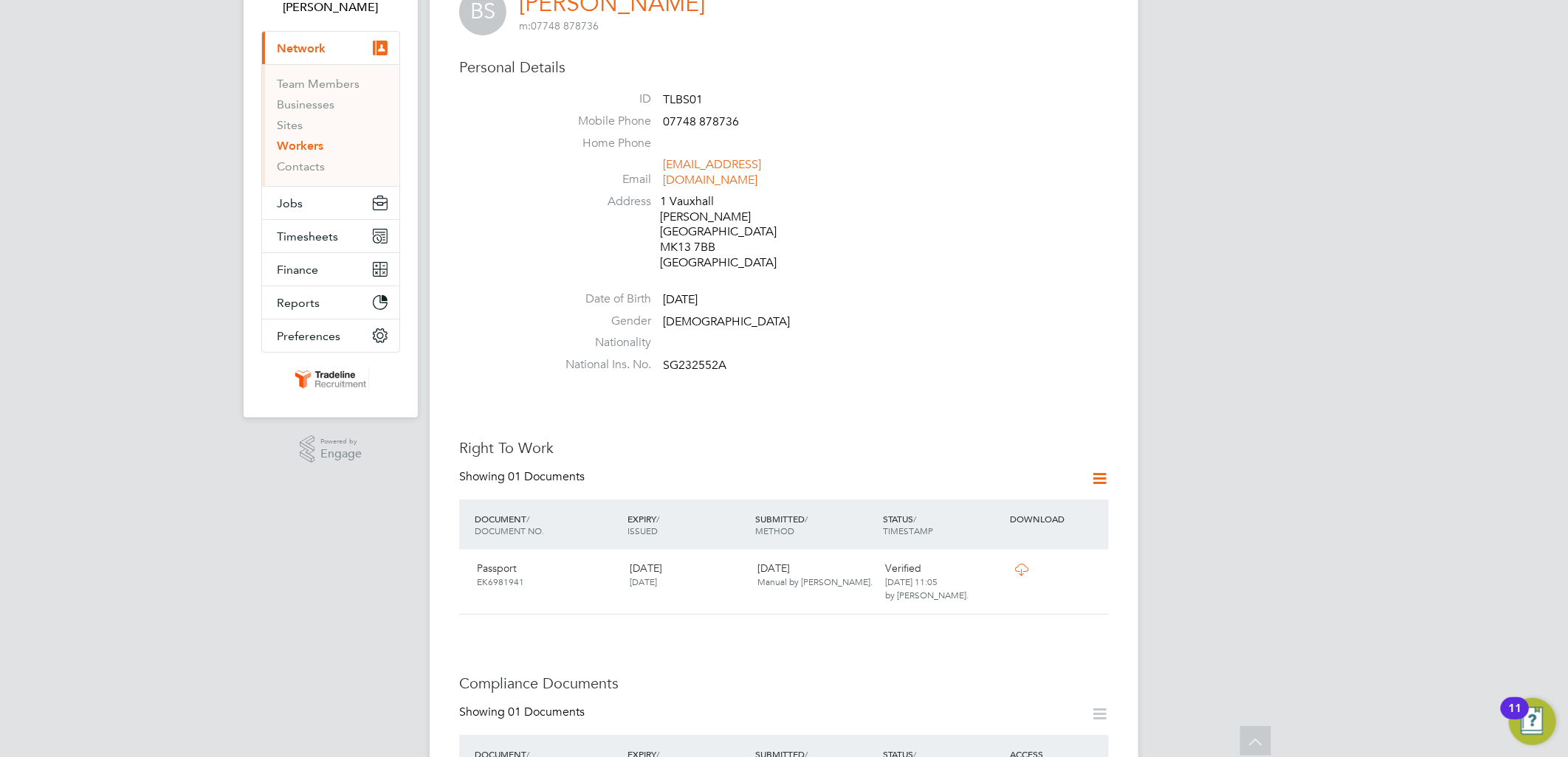
scroll to position [0, 0]
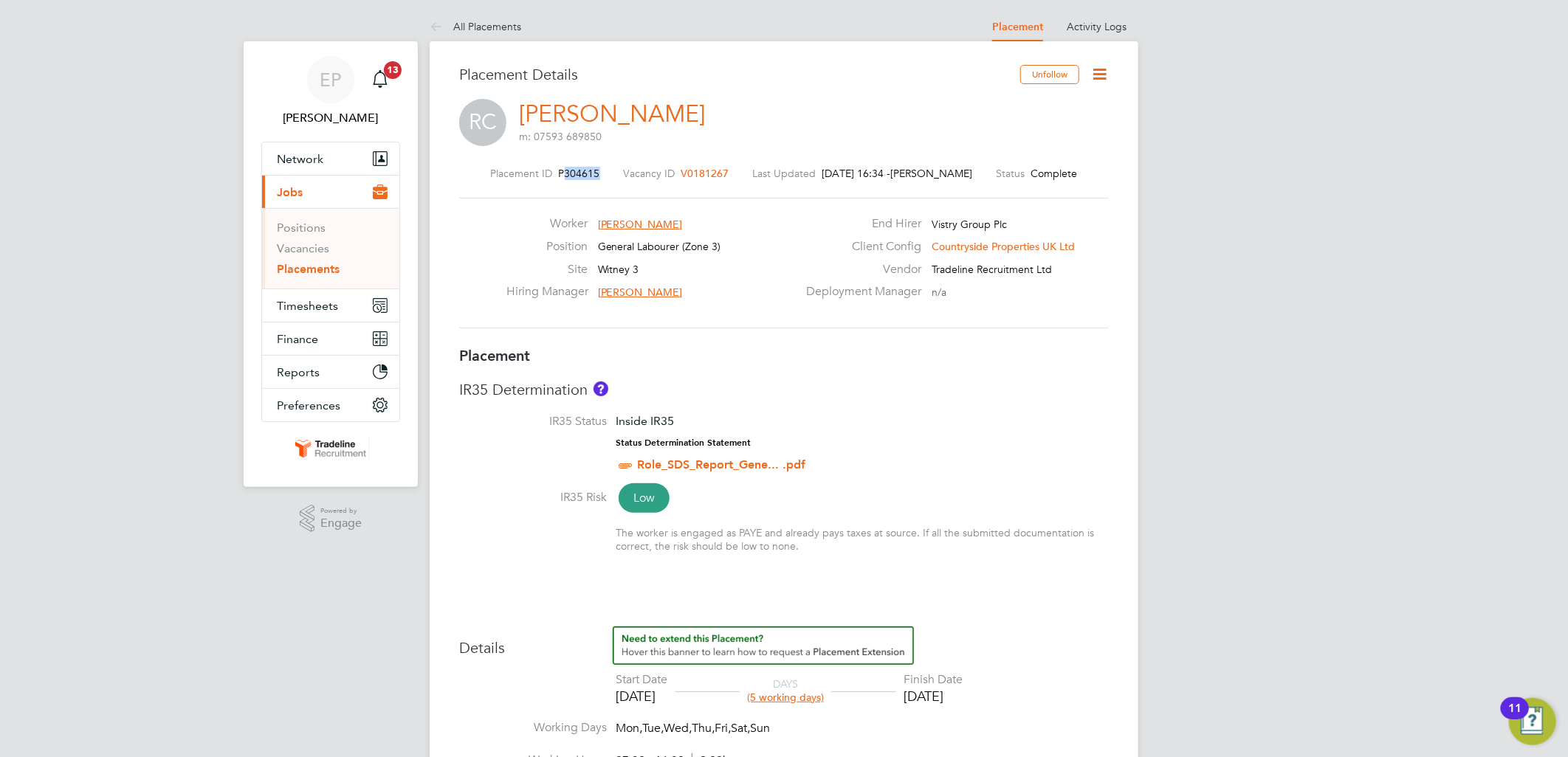
drag, startPoint x: 569, startPoint y: 168, endPoint x: 609, endPoint y: 173, distance: 40.3
click at [610, 173] on div "Placement ID P304615 Vacancy ID V0181267 Last Updated [DATE] 16:34 - [PERSON_NA…" at bounding box center [784, 174] width 650 height 13
drag, startPoint x: 609, startPoint y: 173, endPoint x: 564, endPoint y: 169, distance: 45.2
click at [564, 169] on div "Placement ID P304615" at bounding box center [546, 174] width 109 height 13
drag, startPoint x: 564, startPoint y: 169, endPoint x: 600, endPoint y: 173, distance: 36.2
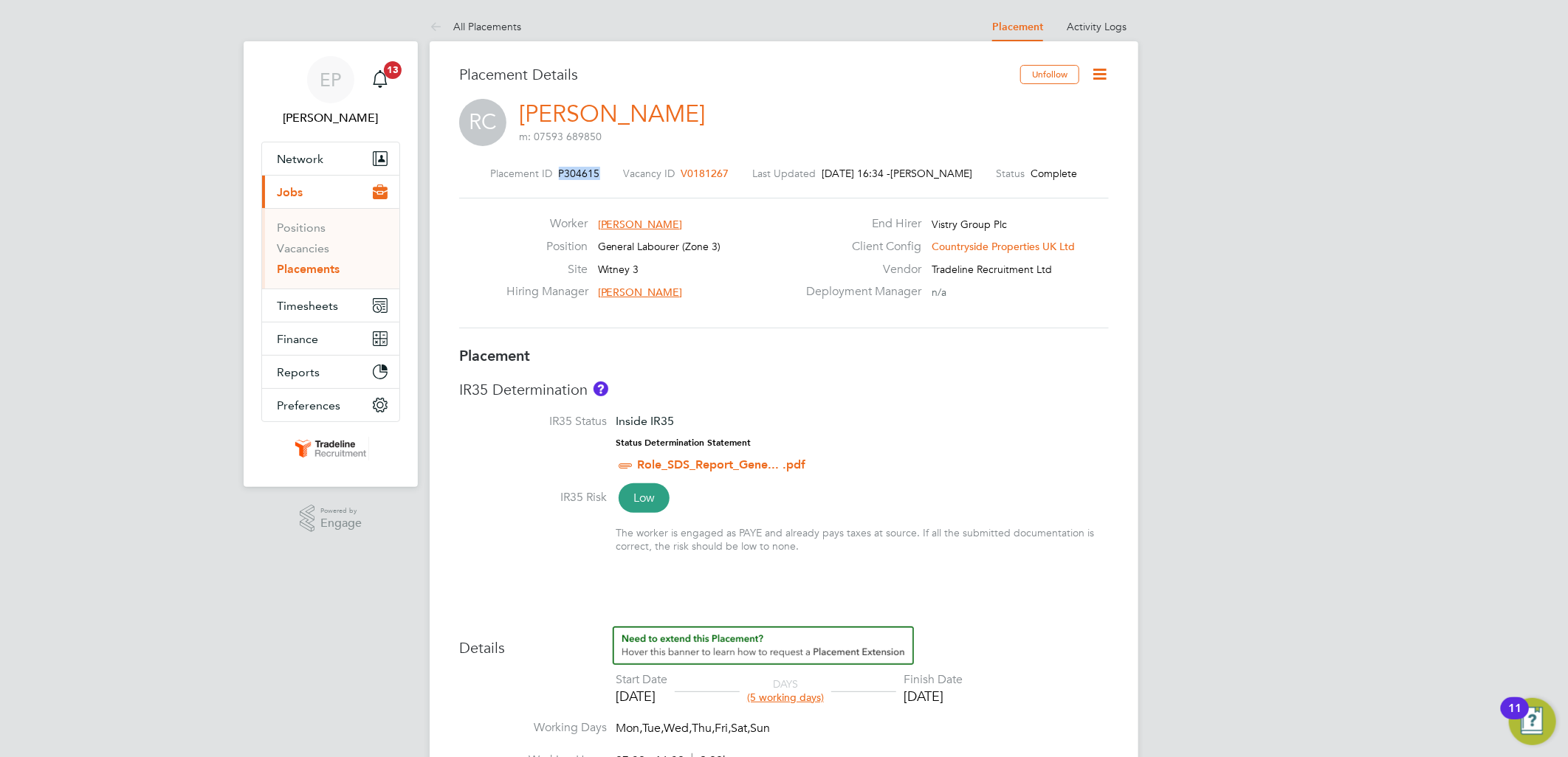
click at [600, 173] on div "Placement ID P304615" at bounding box center [546, 174] width 109 height 13
drag, startPoint x: 600, startPoint y: 173, endPoint x: 589, endPoint y: 169, distance: 11.7
copy span "P304615"
